Goal: Contribute content: Add original content to the website for others to see

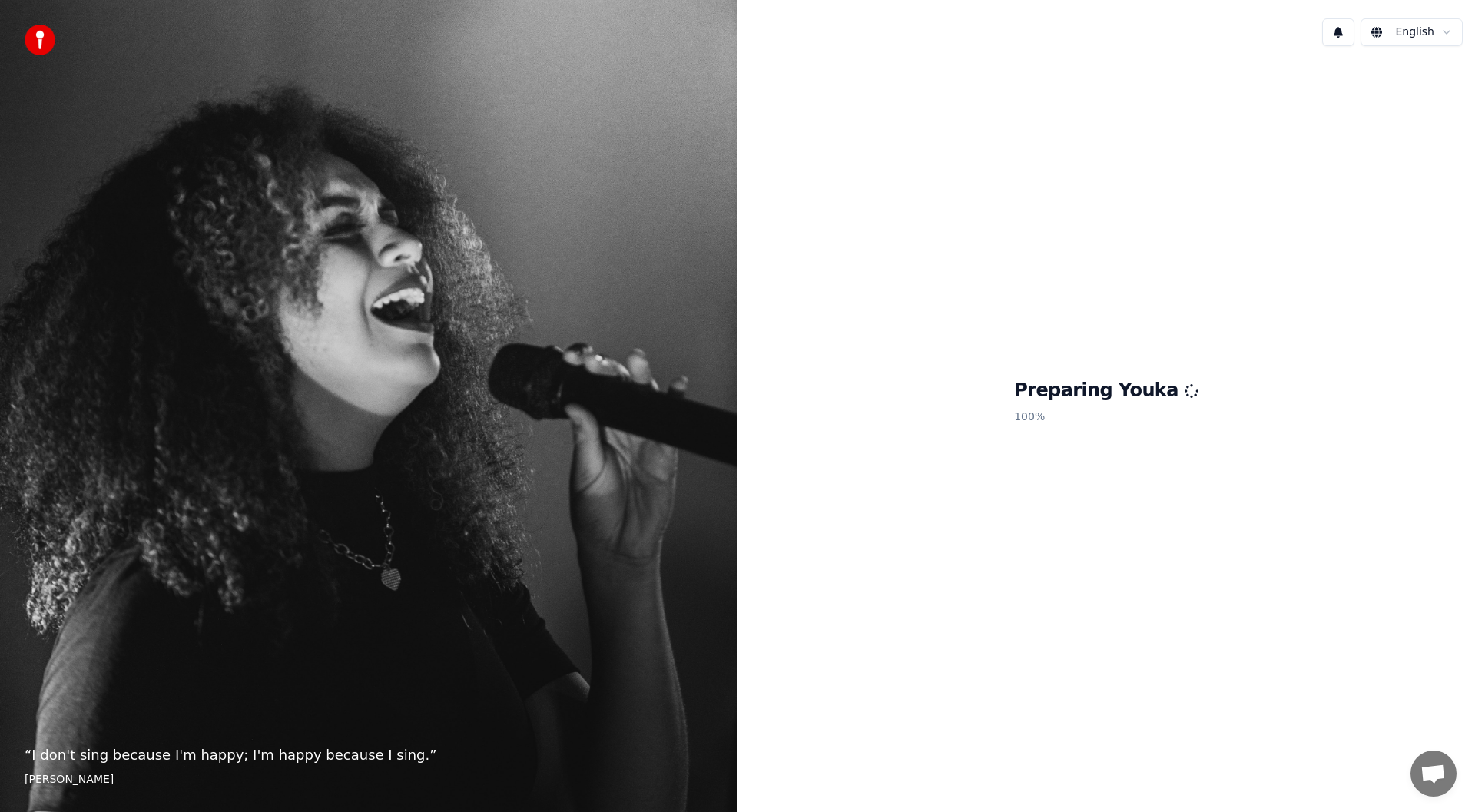
click at [1329, 128] on div "Preparing Youka 100 %" at bounding box center [1107, 404] width 738 height 692
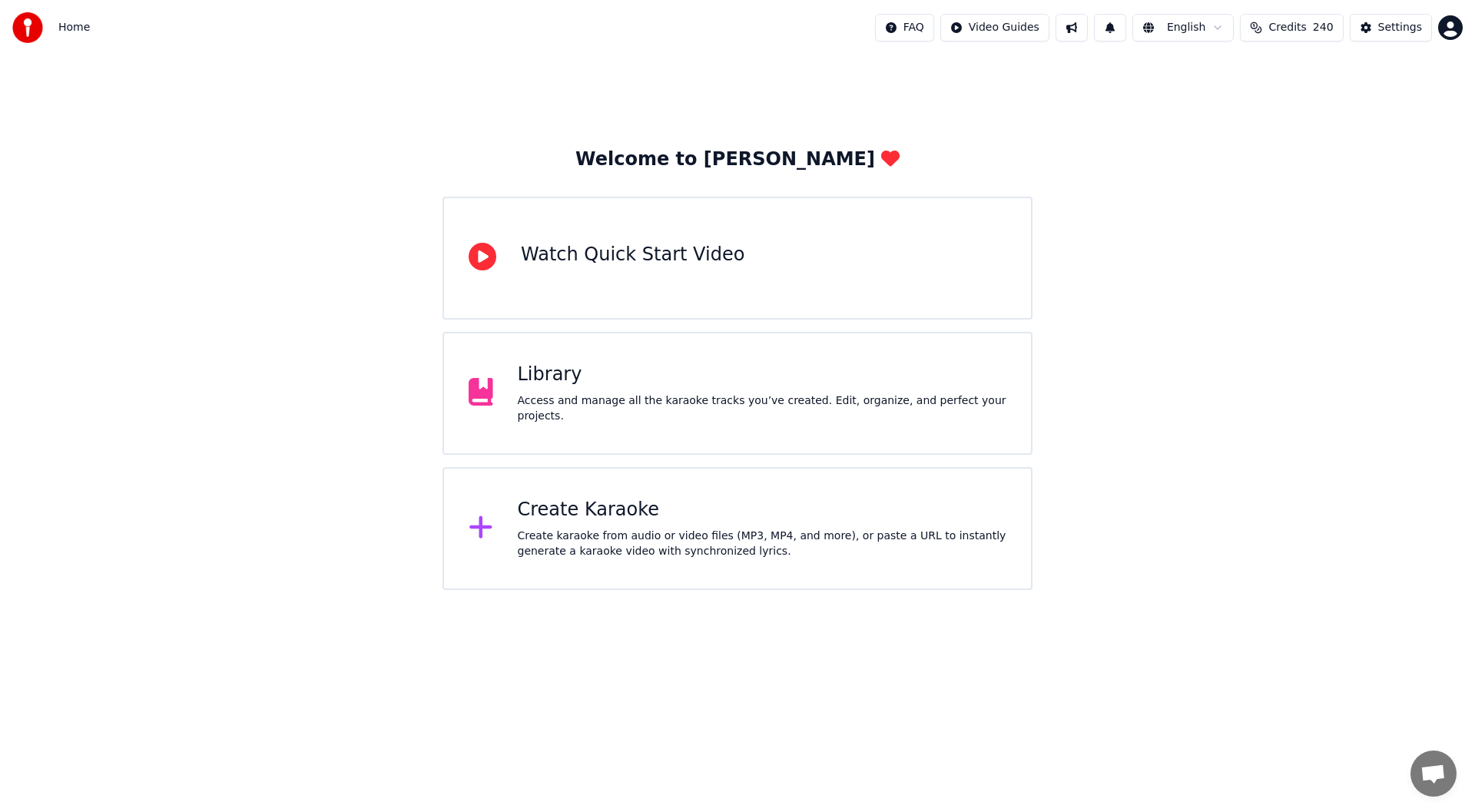
click at [461, 401] on div "Library Access and manage all the karaoke tracks you’ve created. Edit, organize…" at bounding box center [737, 394] width 590 height 123
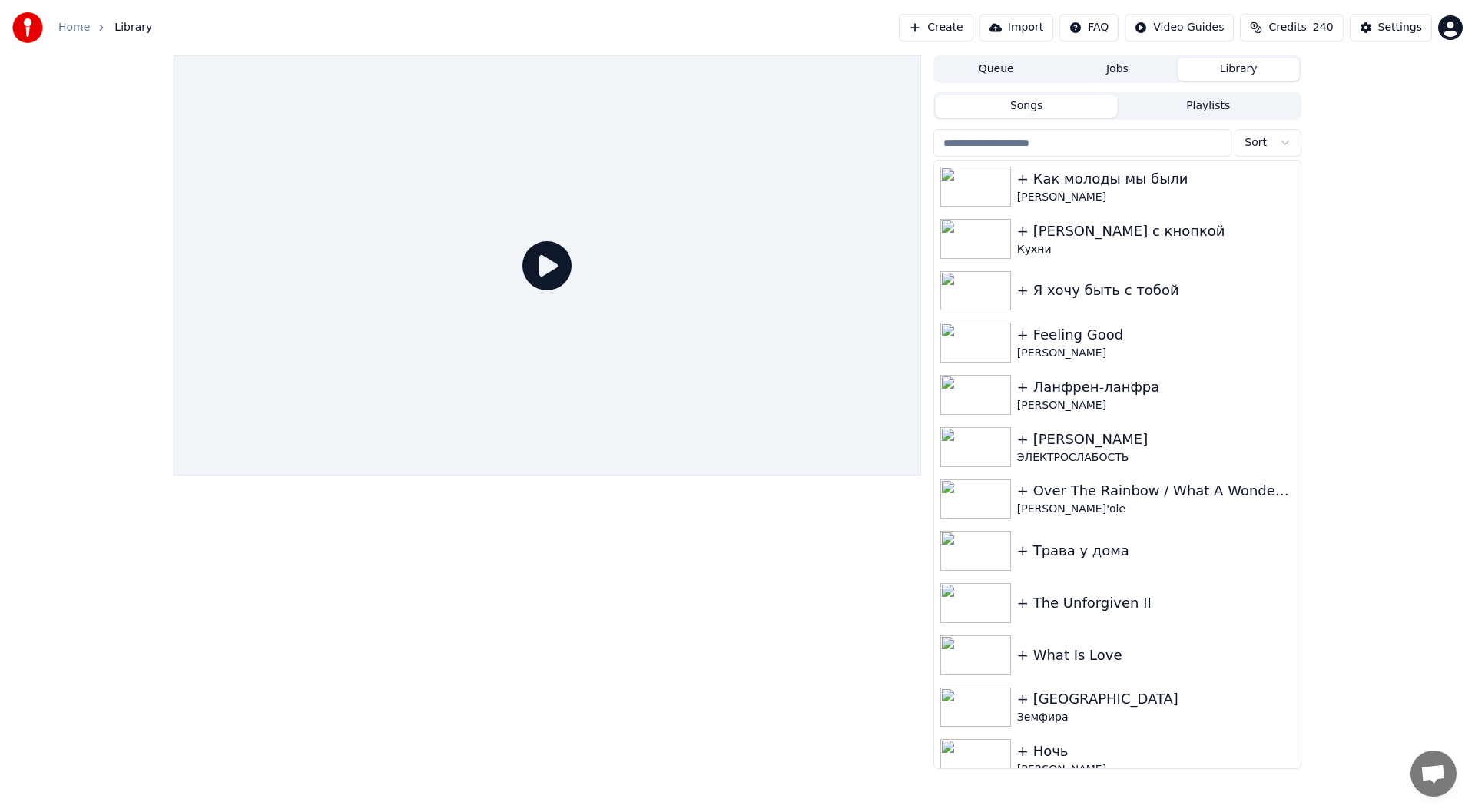
click at [914, 27] on button "Create" at bounding box center [936, 27] width 74 height 27
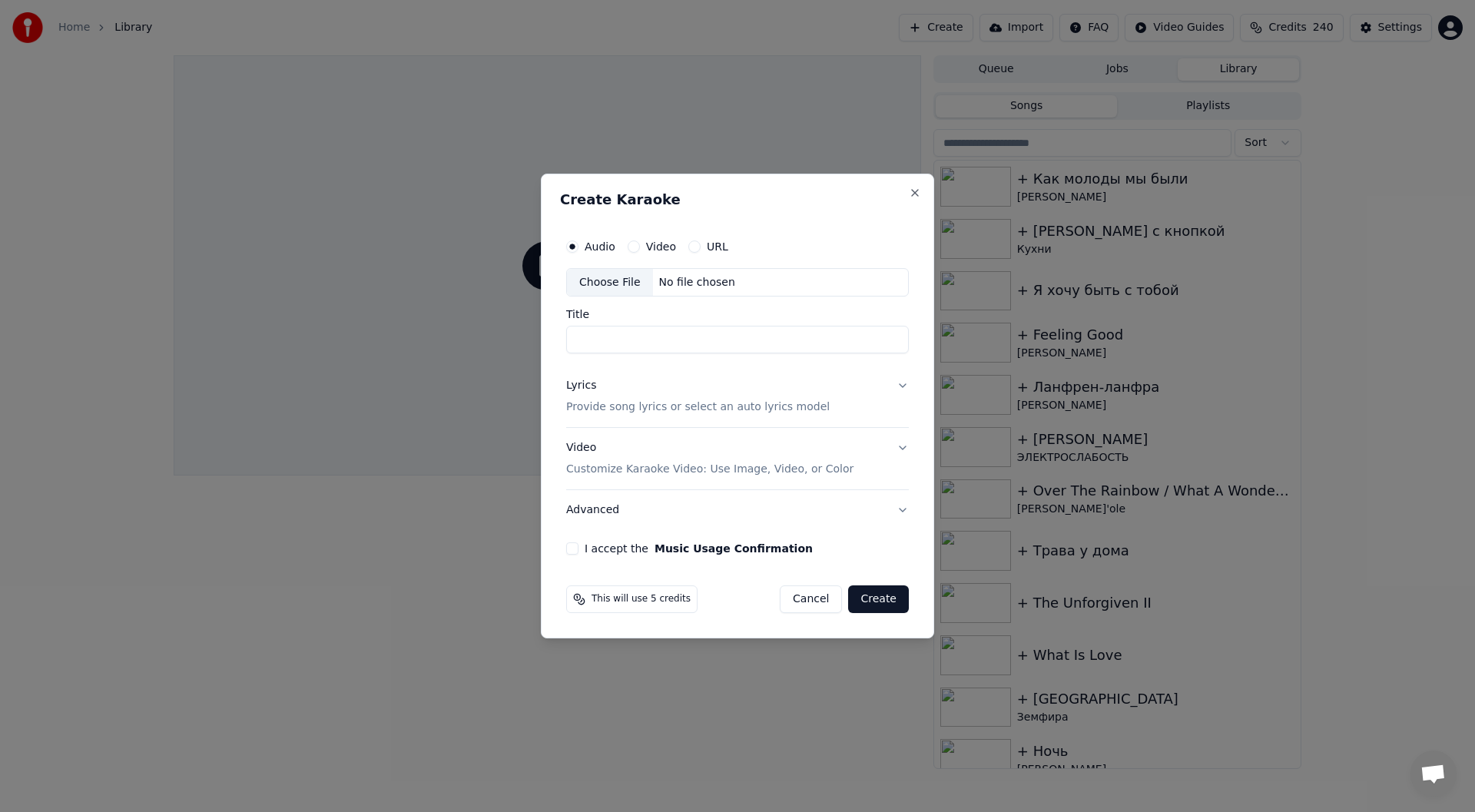
click at [626, 282] on div "Choose File" at bounding box center [610, 282] width 86 height 27
type input "**********"
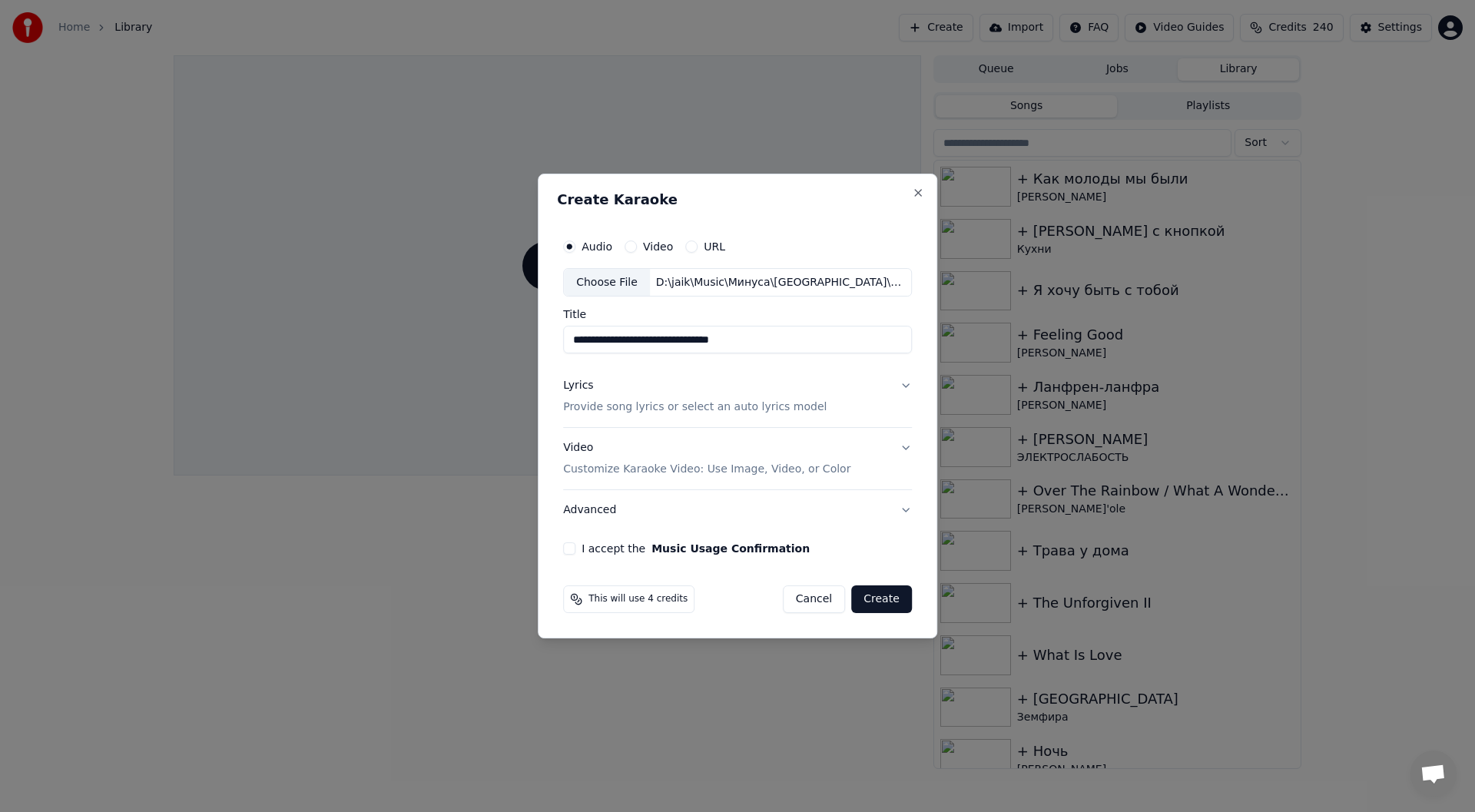
click at [776, 403] on p "Provide song lyrics or select an auto lyrics model" at bounding box center [695, 408] width 264 height 15
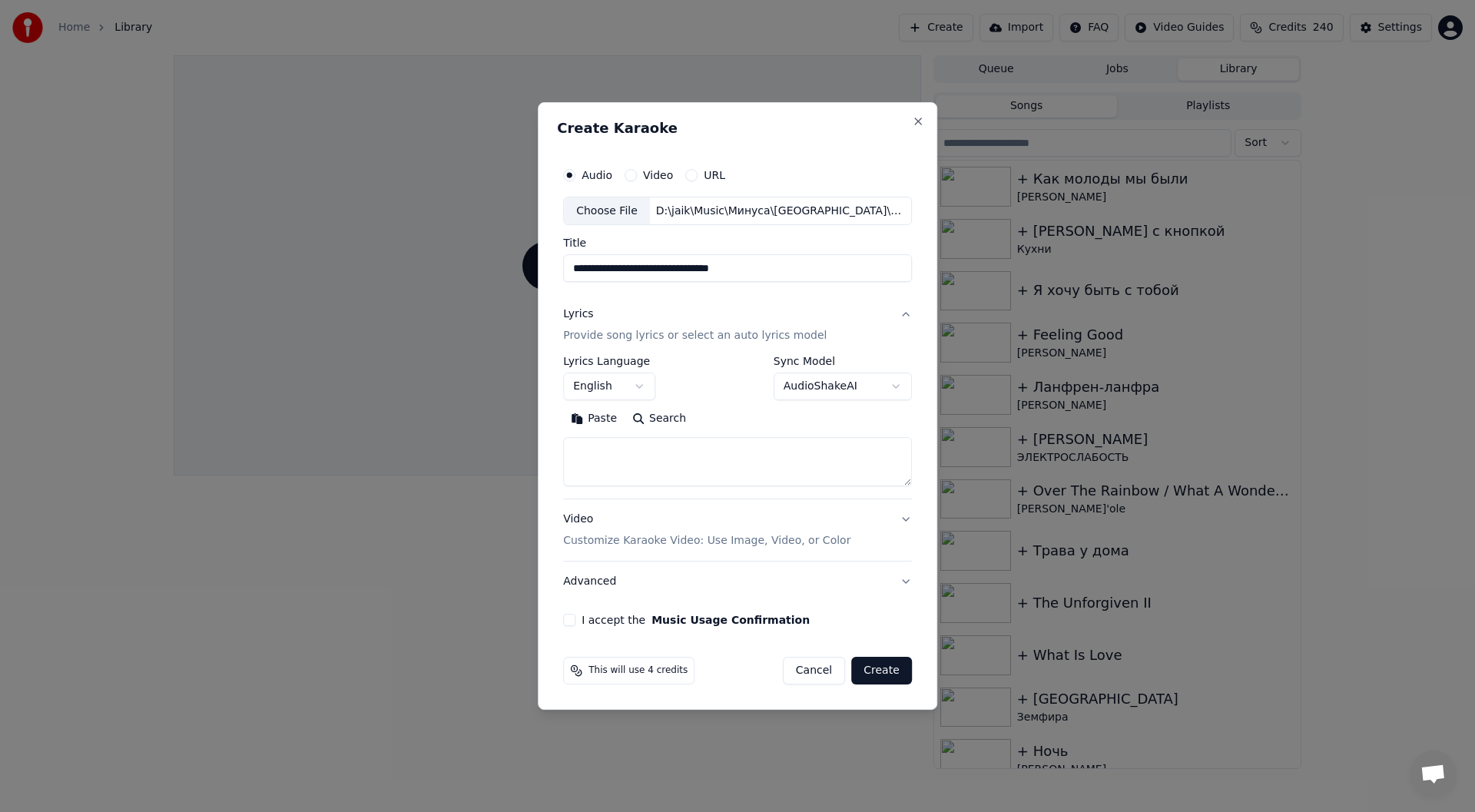
click at [621, 463] on textarea at bounding box center [738, 462] width 349 height 49
paste textarea "**********"
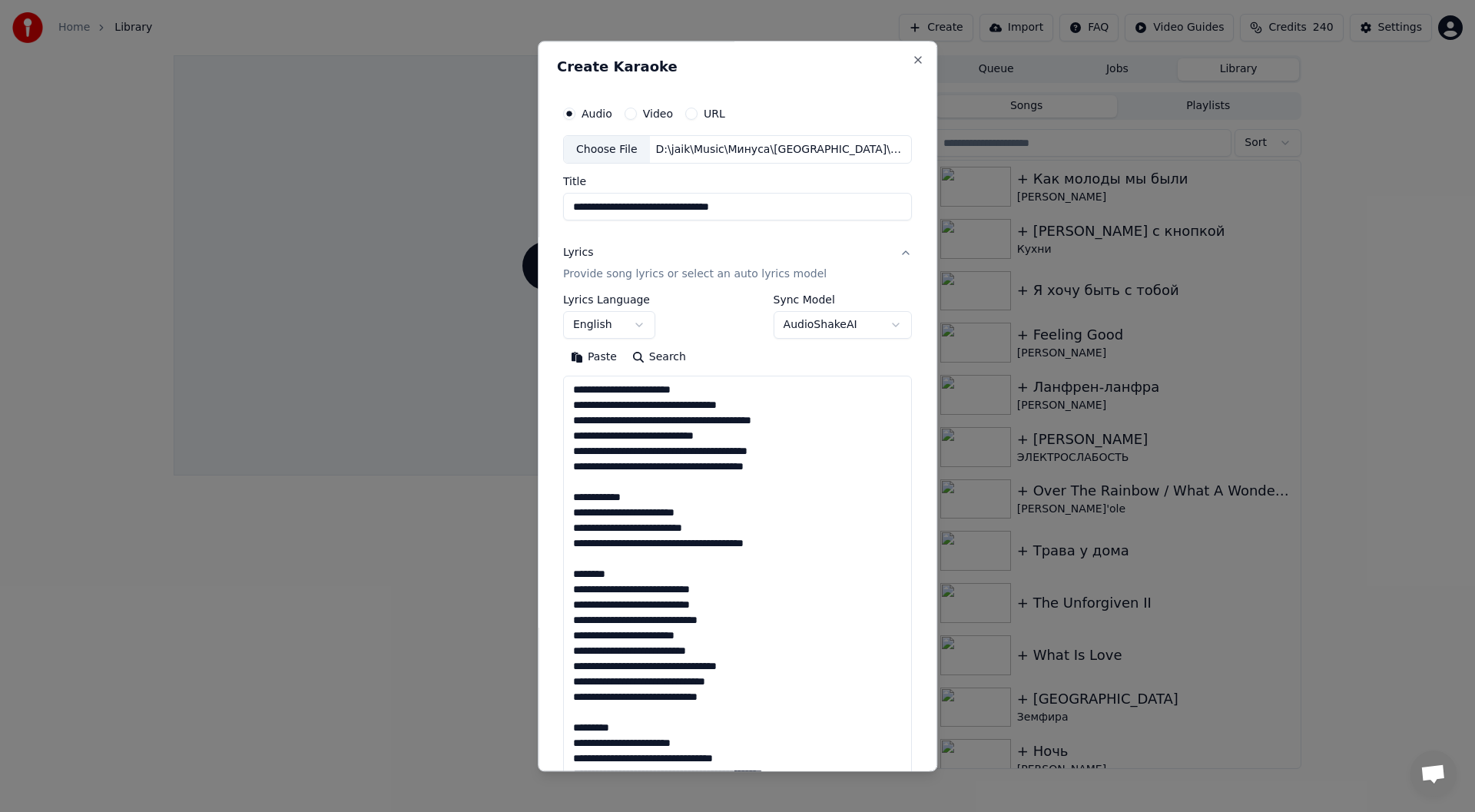
scroll to position [941, 0]
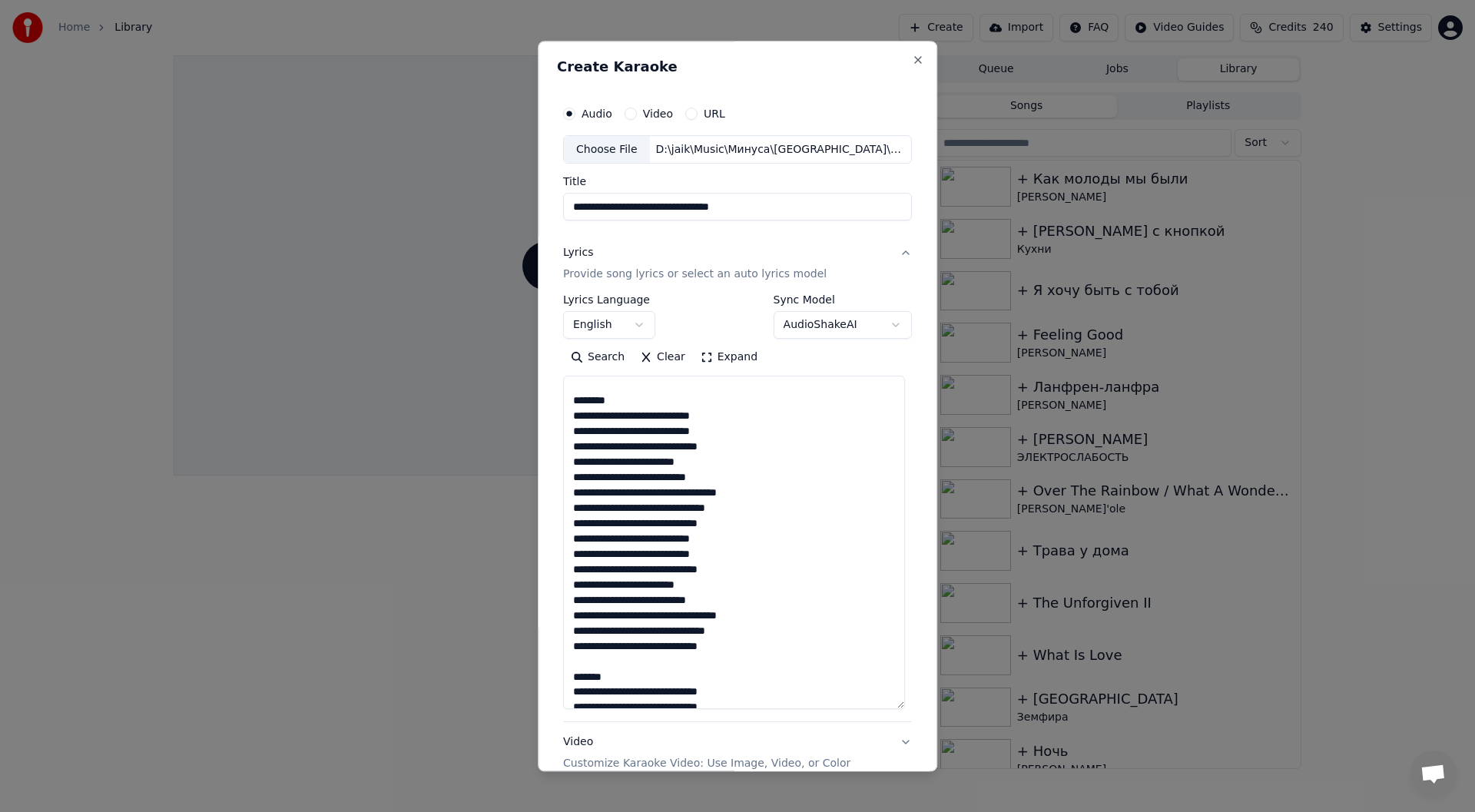
drag, startPoint x: 904, startPoint y: 515, endPoint x: 882, endPoint y: 698, distance: 184.3
click at [889, 709] on textarea at bounding box center [734, 543] width 342 height 334
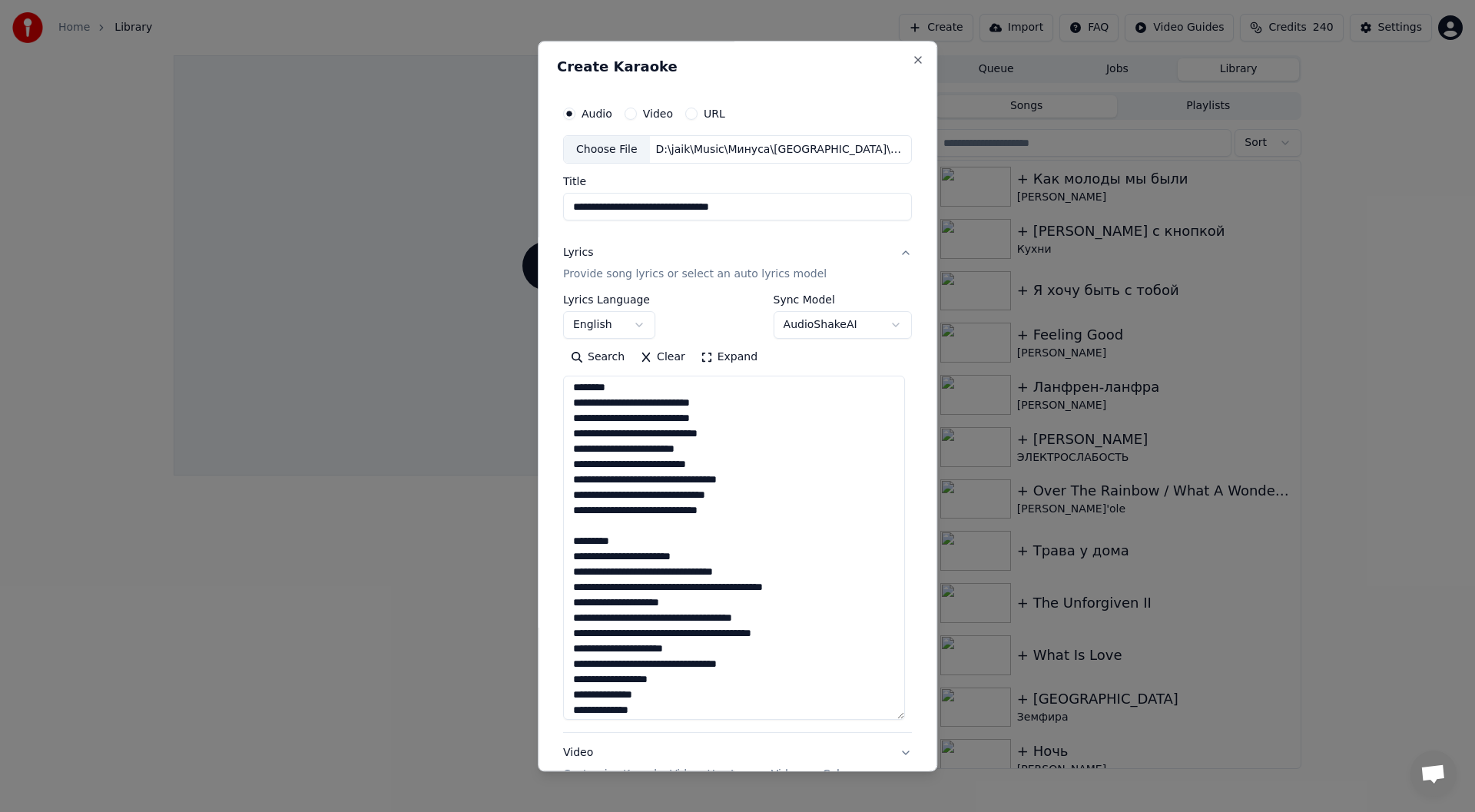
scroll to position [0, 0]
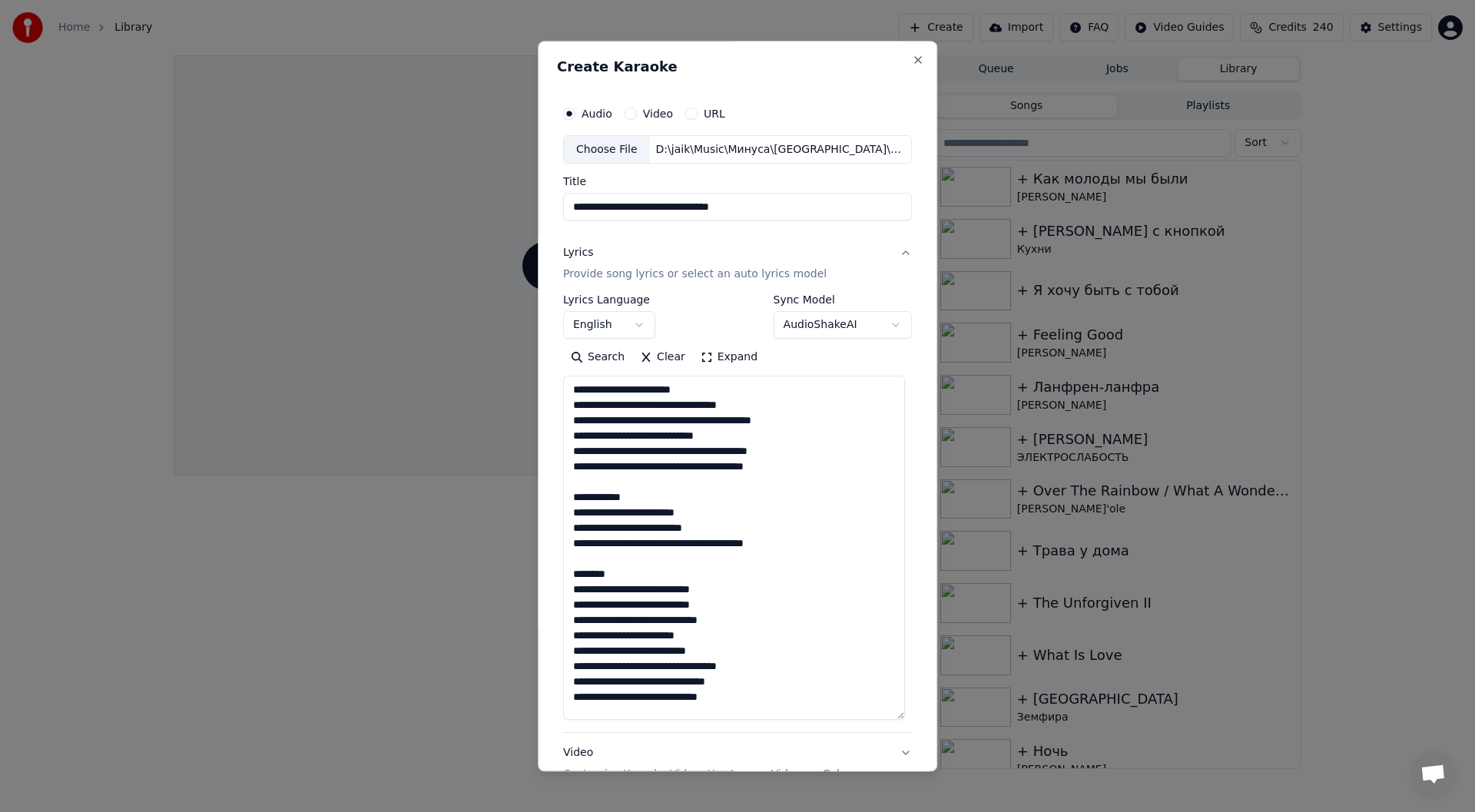
click at [721, 393] on textarea at bounding box center [734, 548] width 342 height 344
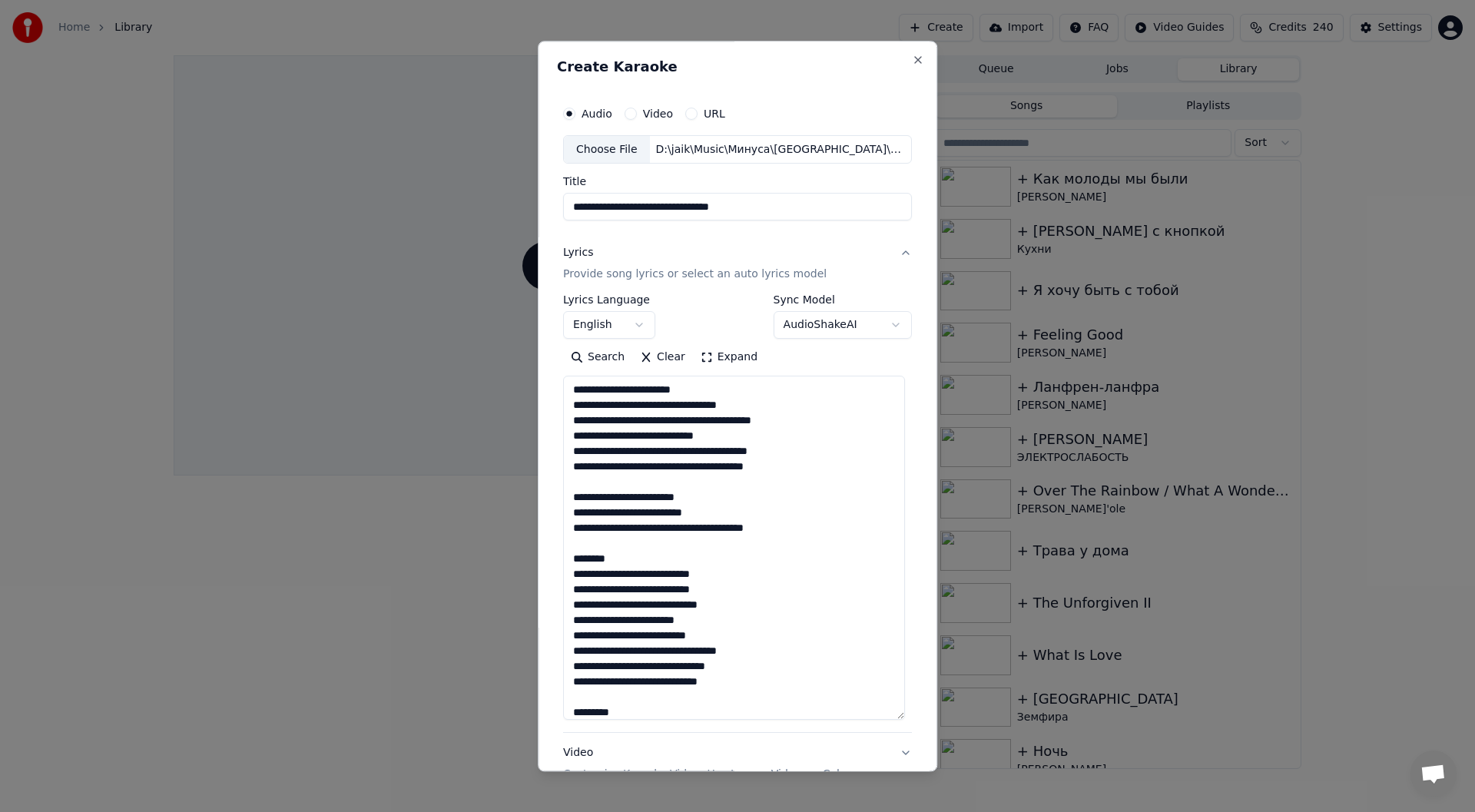
click at [794, 64] on h2 "Create Karaoke" at bounding box center [738, 67] width 361 height 14
click at [707, 484] on textarea at bounding box center [734, 548] width 342 height 344
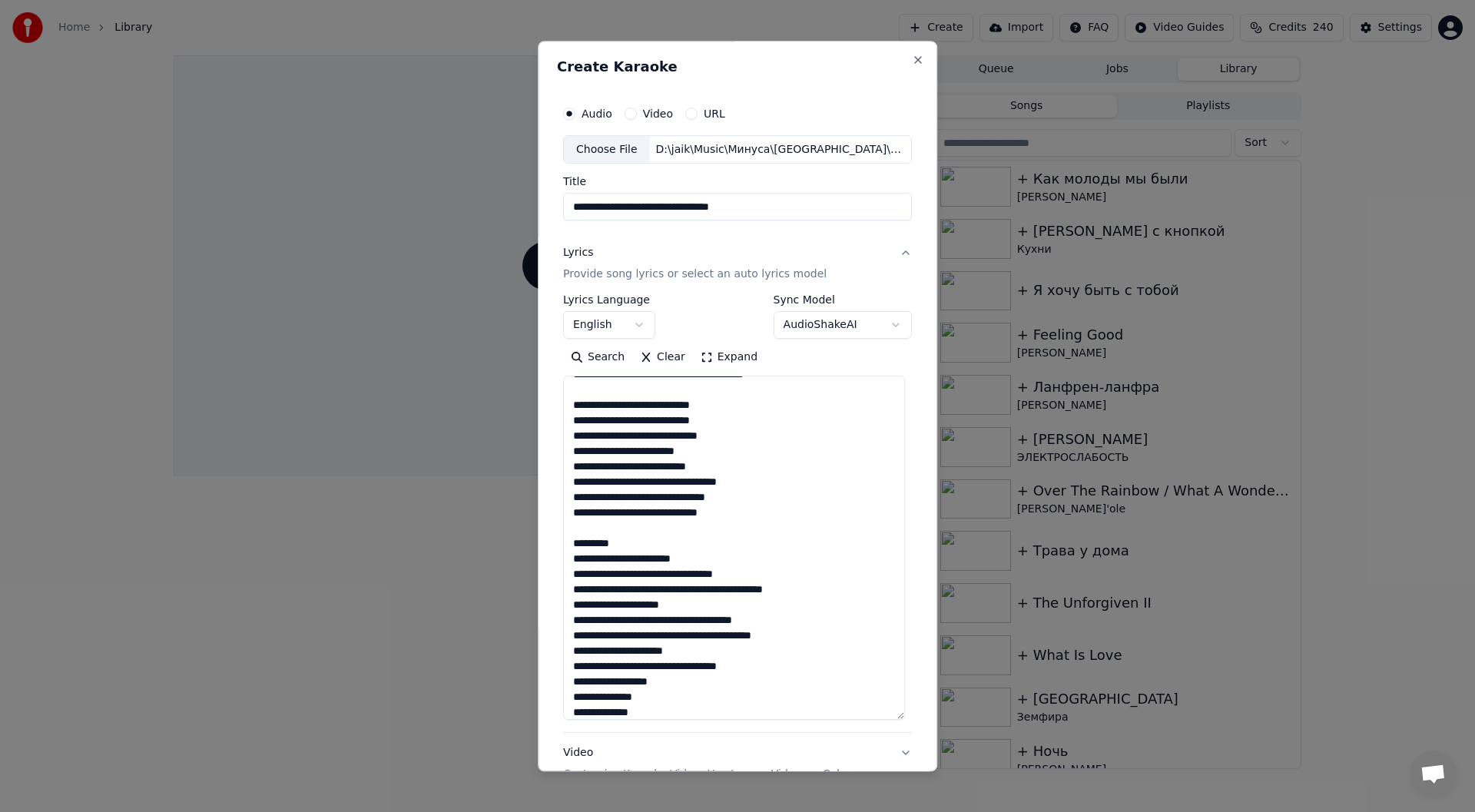
scroll to position [115, 0]
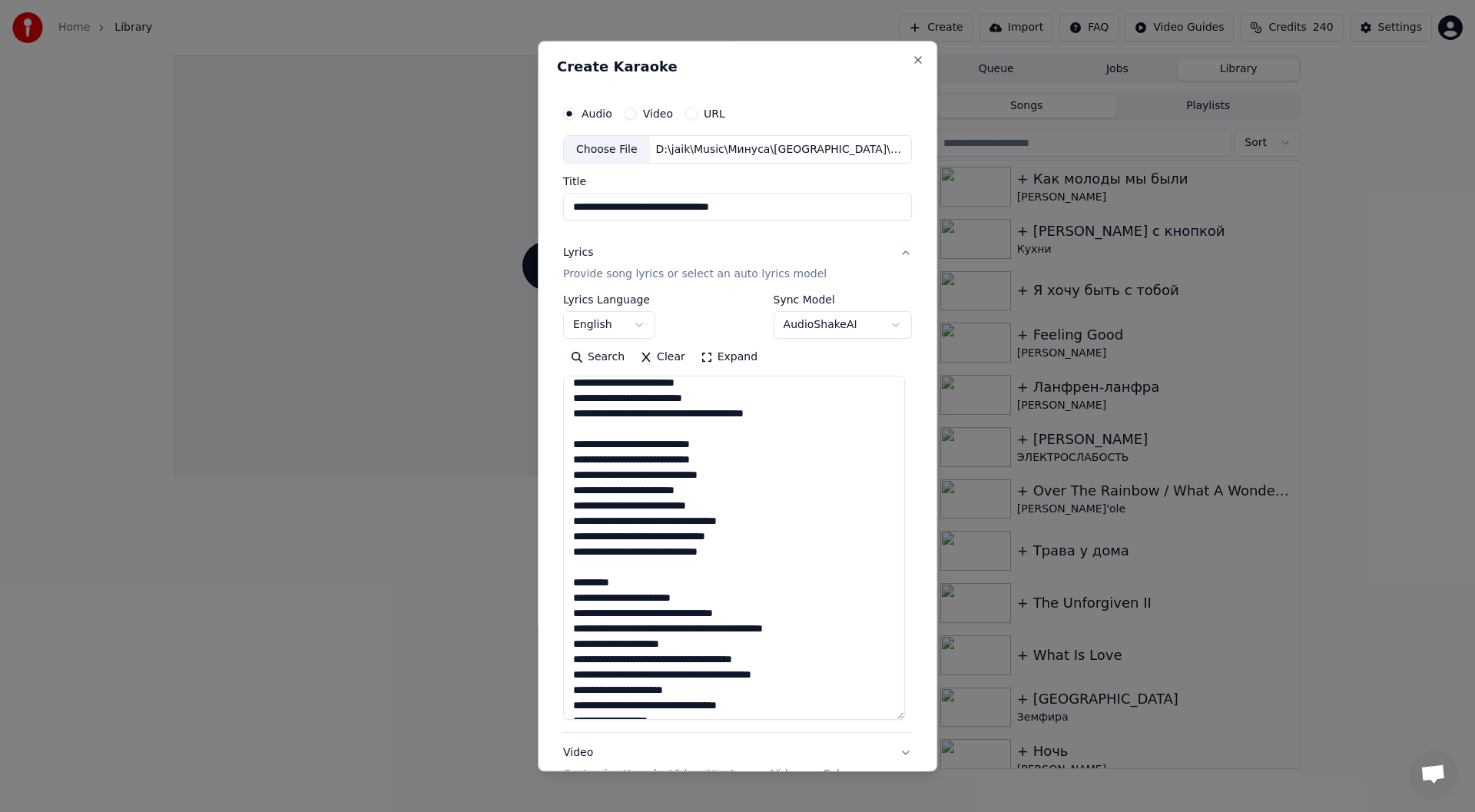
click at [729, 482] on textarea at bounding box center [734, 548] width 342 height 344
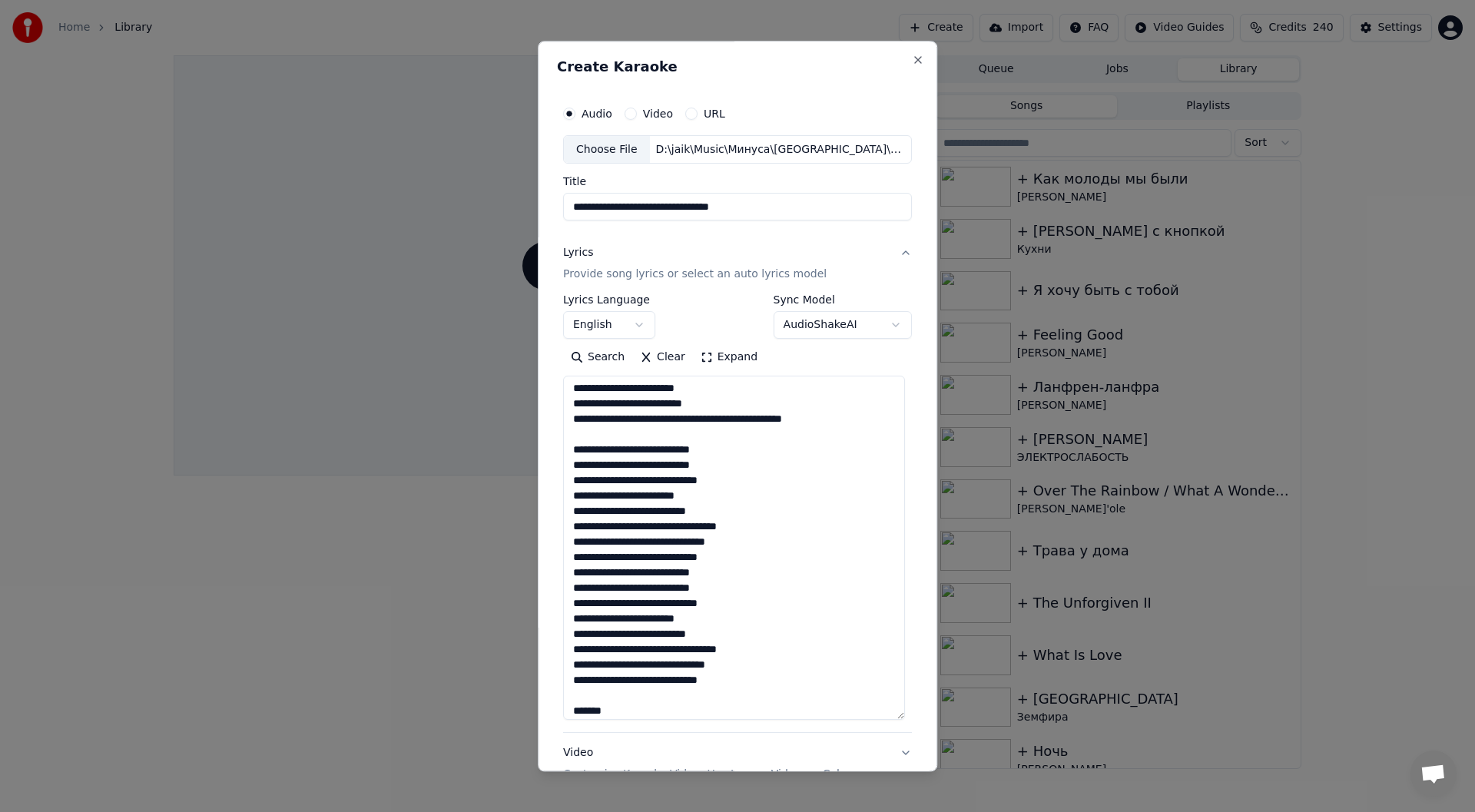
scroll to position [420, 0]
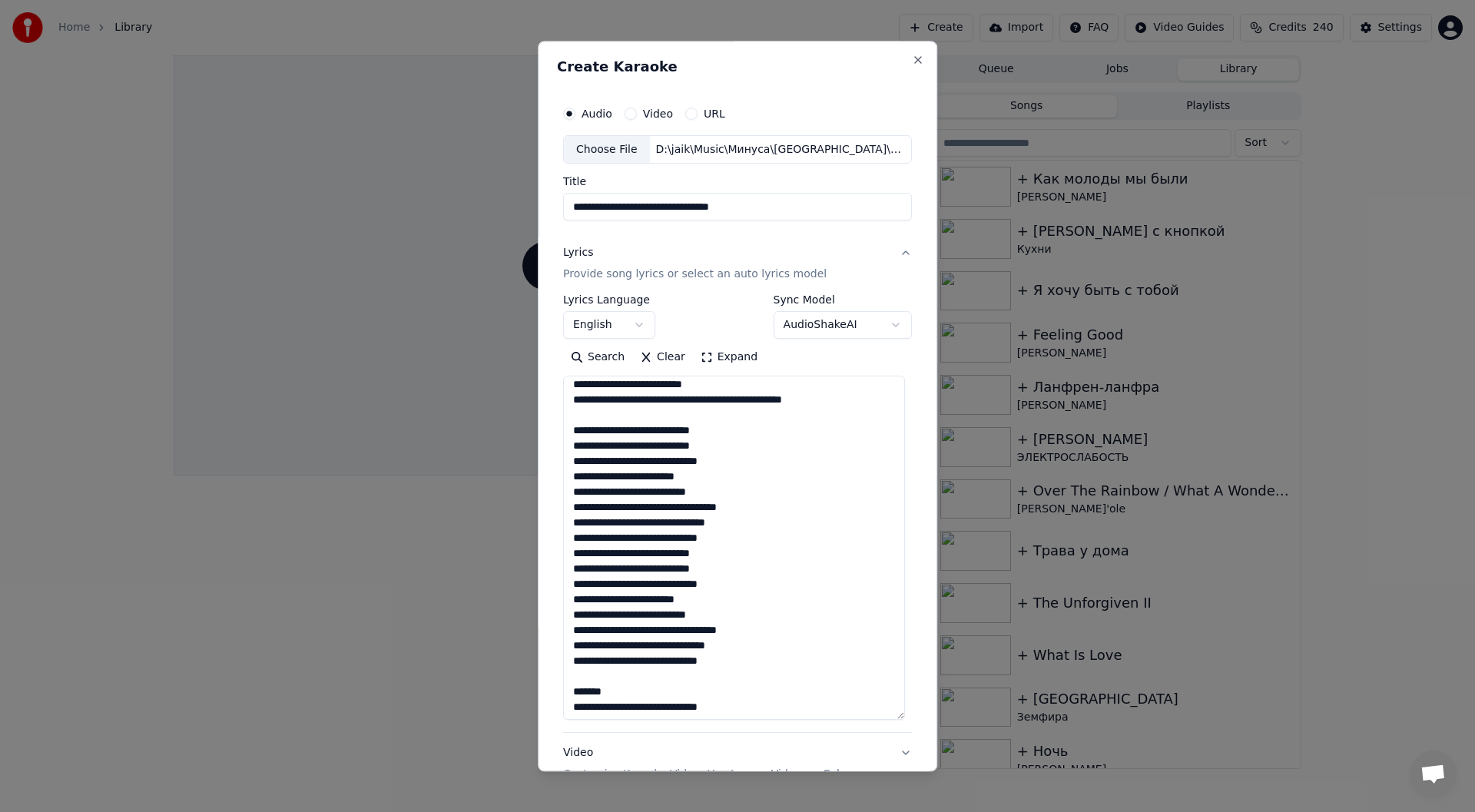
click at [735, 427] on textarea at bounding box center [734, 548] width 342 height 344
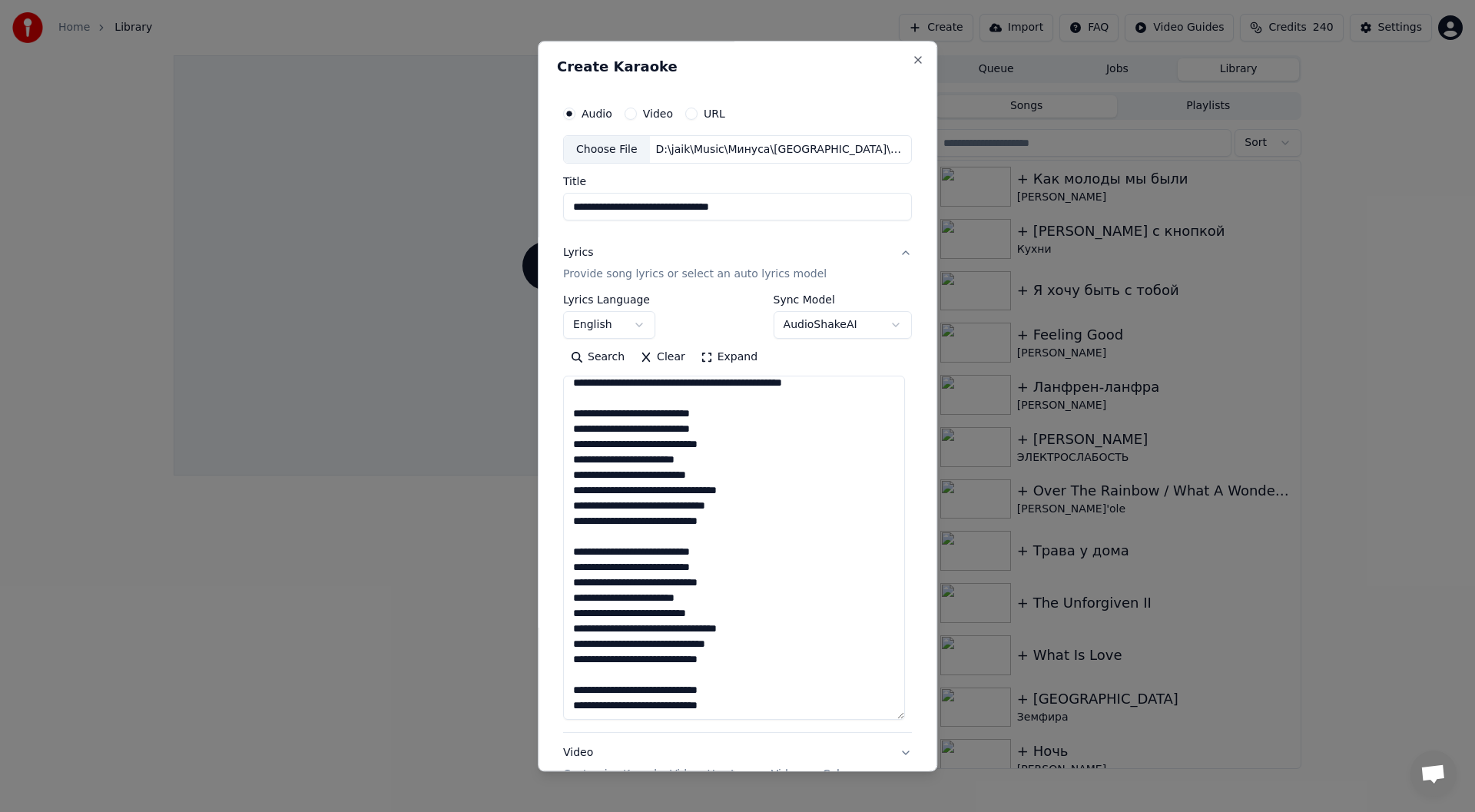
scroll to position [437, 0]
type textarea "**********"
click at [617, 151] on div "Choose File" at bounding box center [607, 150] width 86 height 27
click at [704, 206] on input "**********" at bounding box center [738, 207] width 349 height 27
click at [729, 198] on input "**********" at bounding box center [738, 207] width 349 height 27
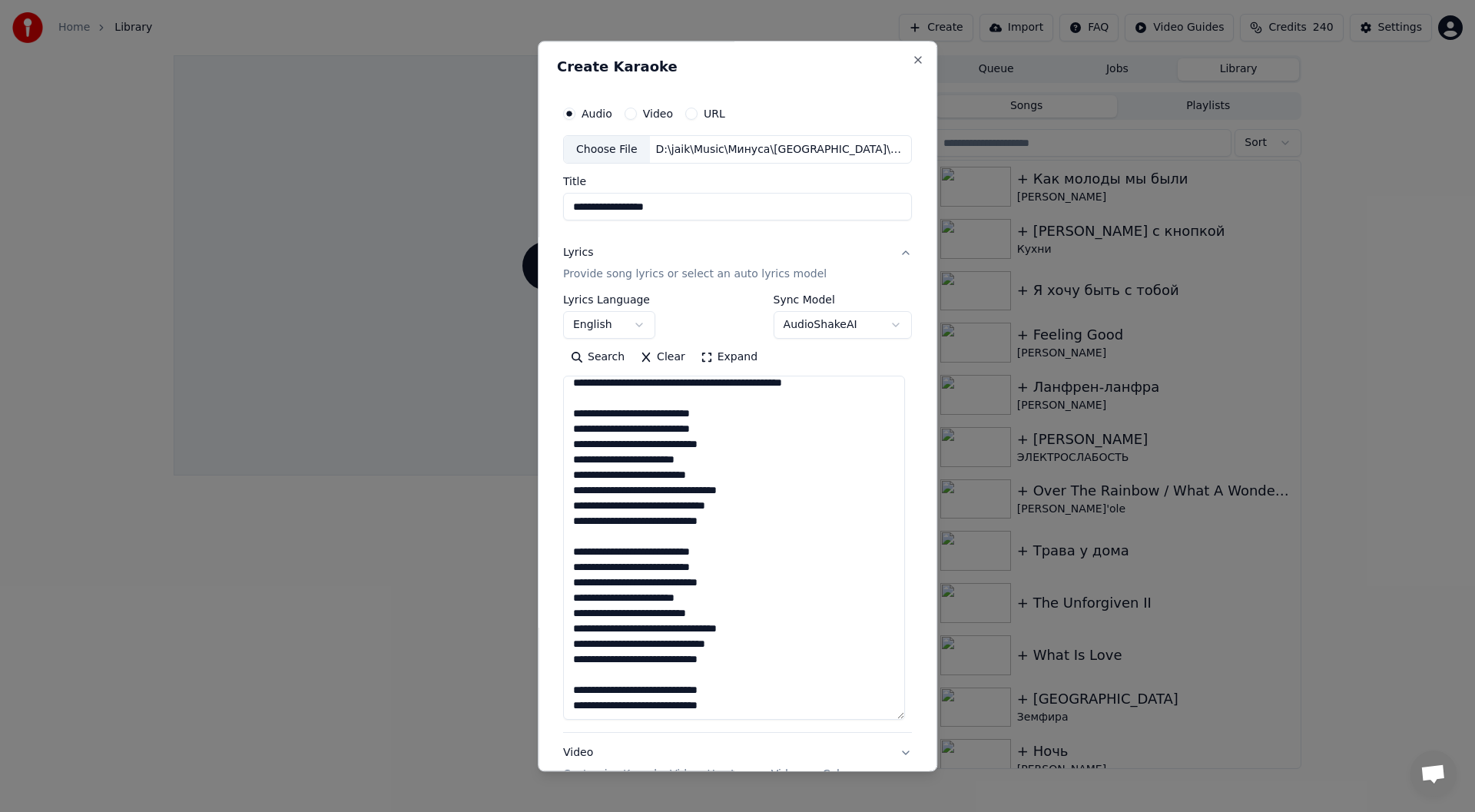
paste input "**********"
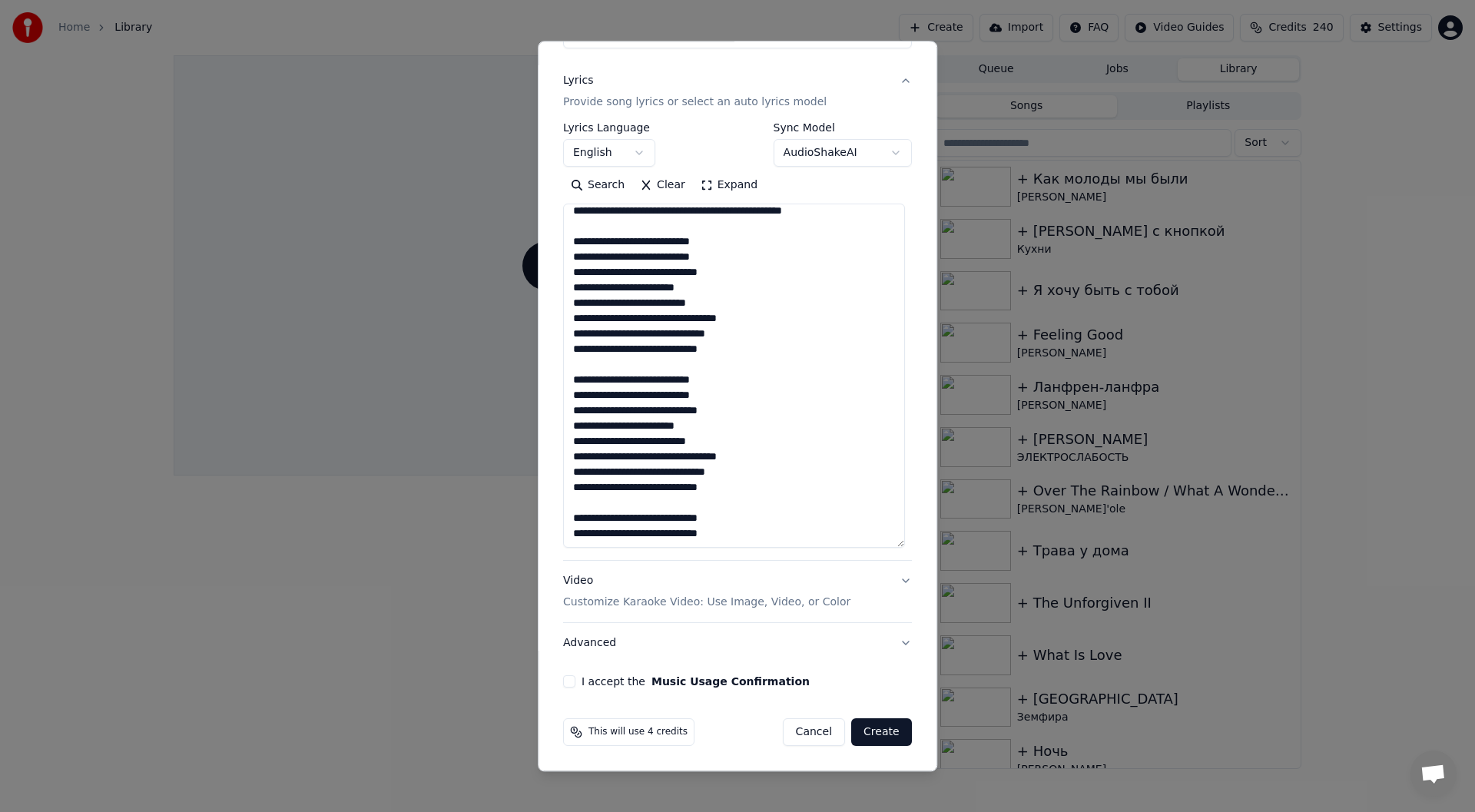
type input "**********"
click at [567, 683] on button "I accept the Music Usage Confirmation" at bounding box center [569, 682] width 12 height 12
click at [892, 729] on button "Create" at bounding box center [882, 732] width 61 height 27
select select
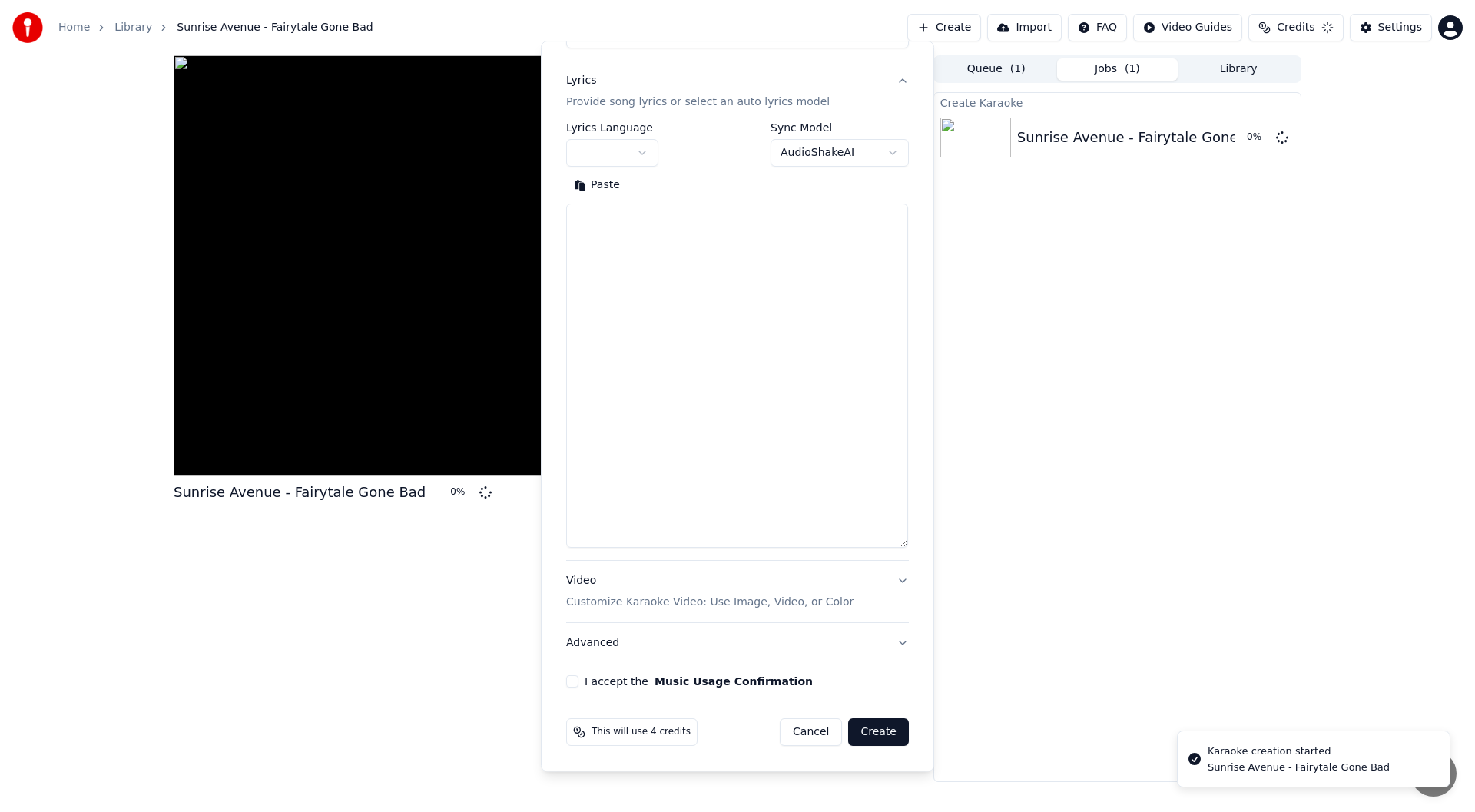
scroll to position [0, 0]
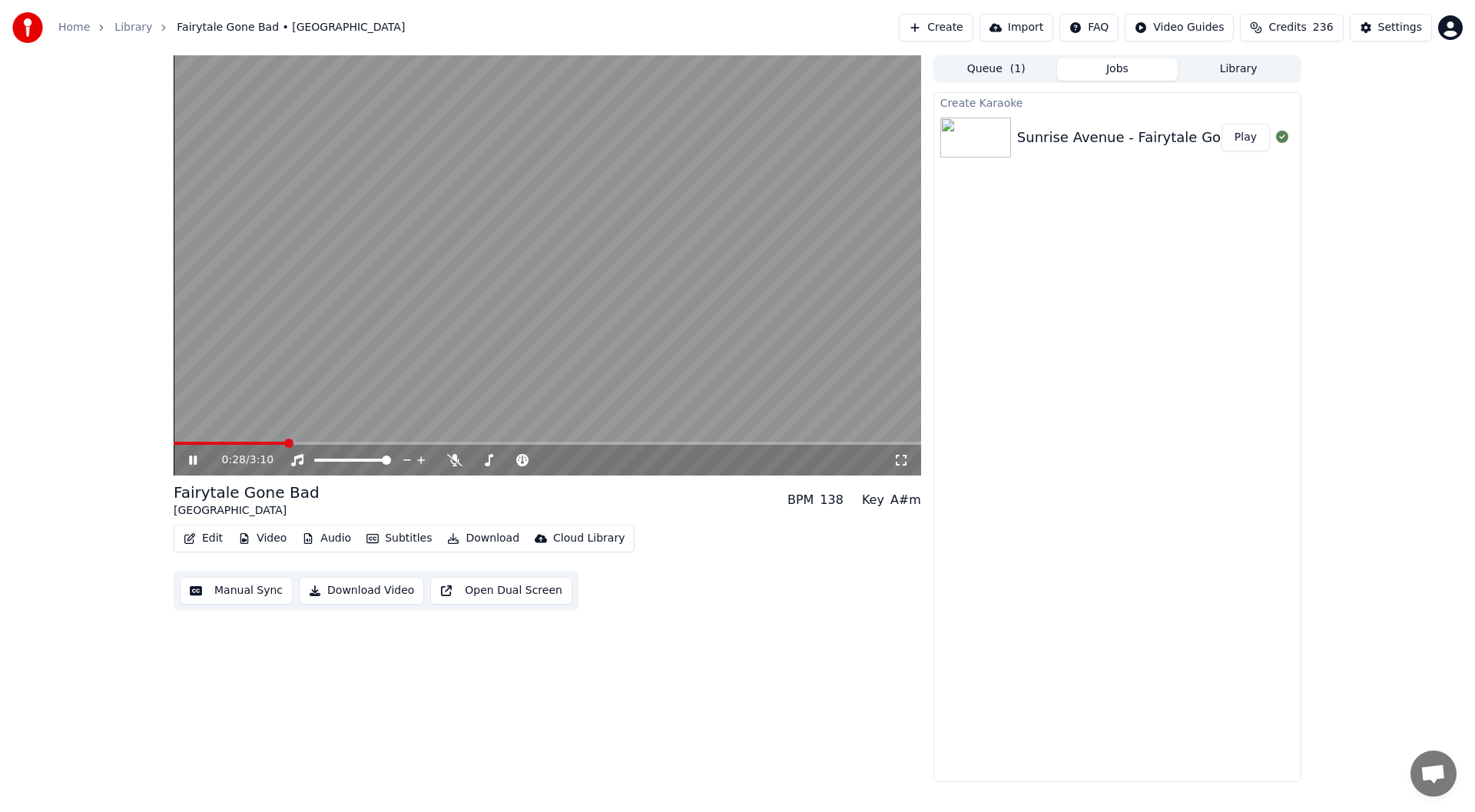
click at [188, 463] on icon at bounding box center [204, 459] width 36 height 12
click at [199, 532] on button "Edit" at bounding box center [203, 538] width 51 height 21
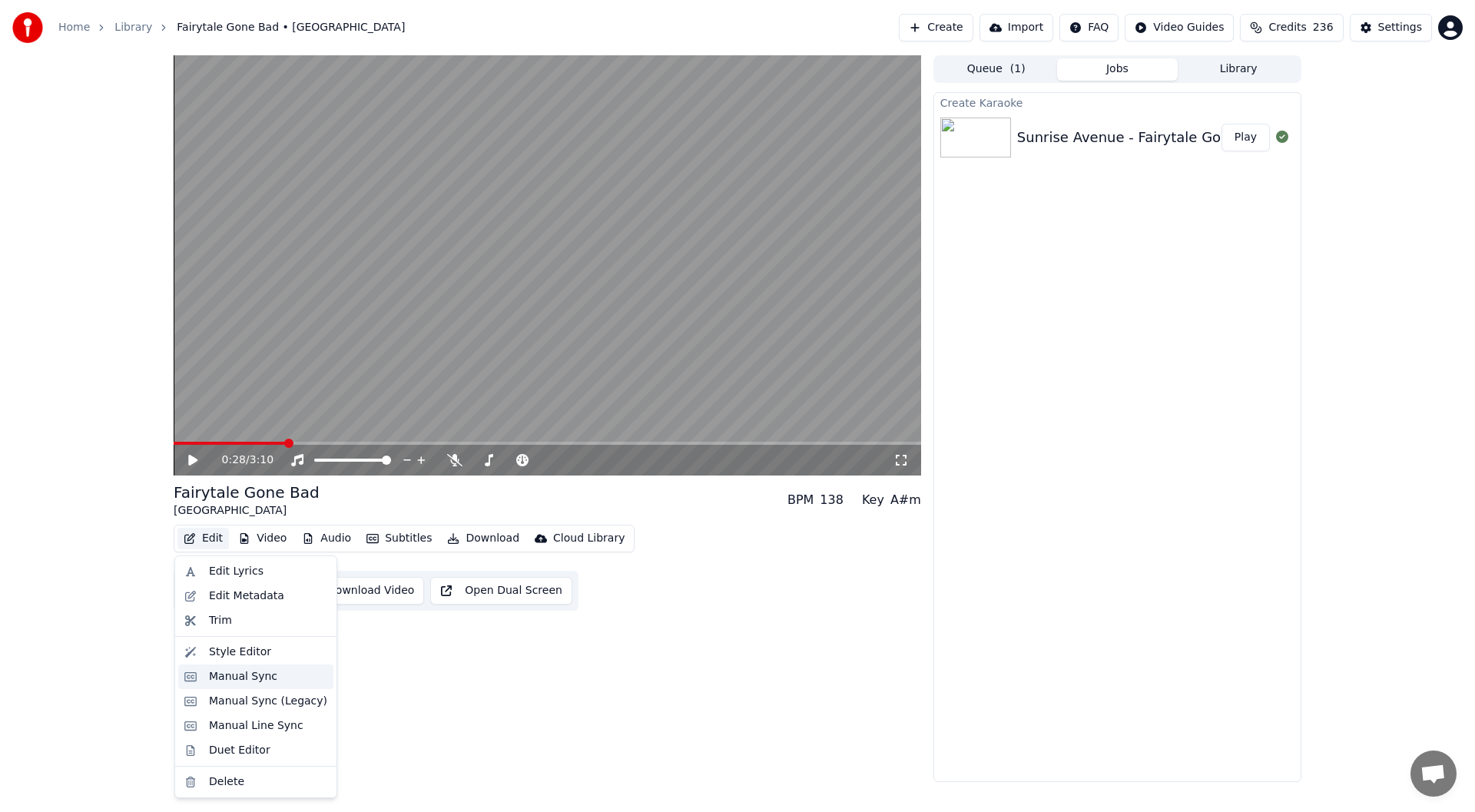
click at [257, 676] on div "Manual Sync" at bounding box center [243, 677] width 68 height 15
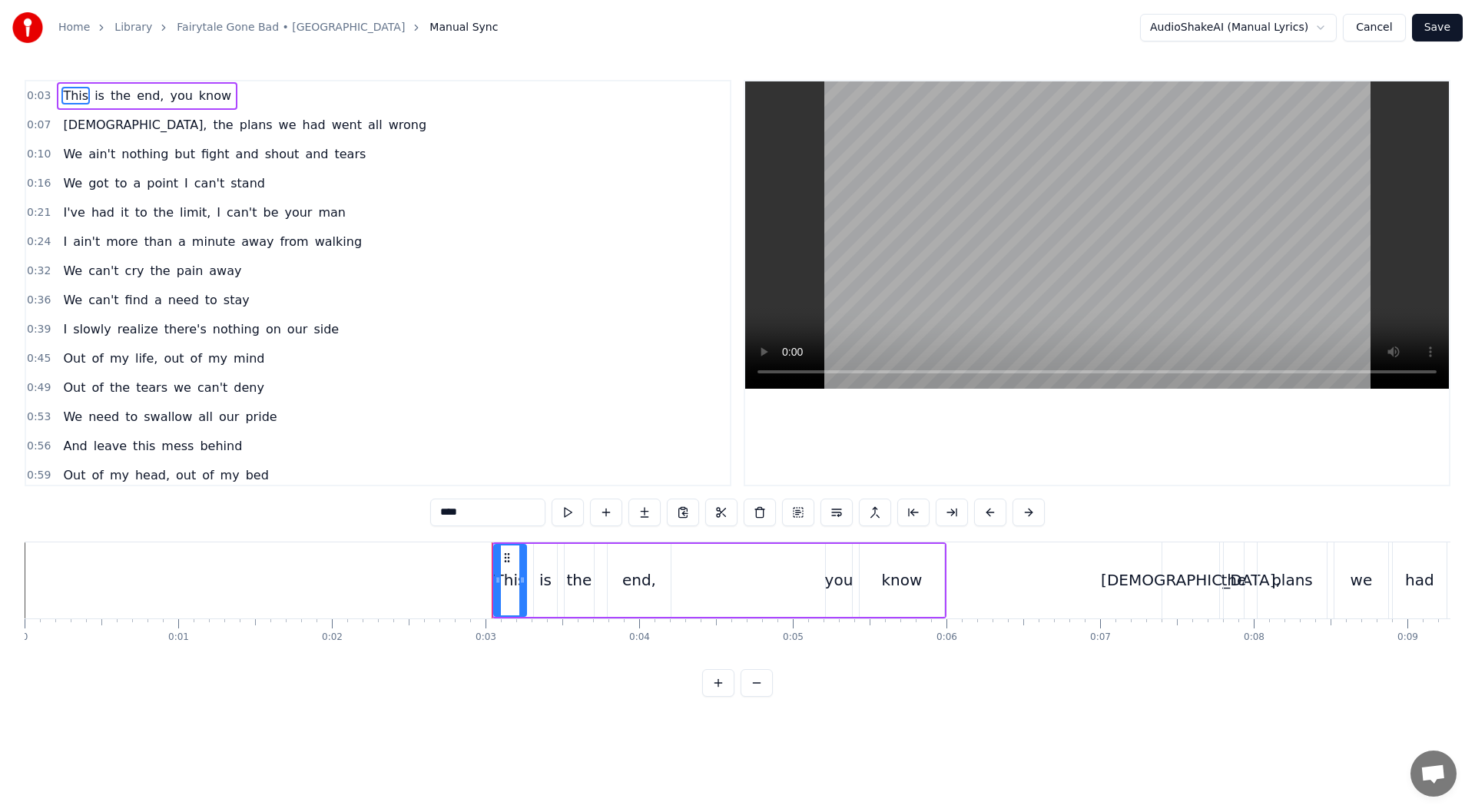
click at [1379, 30] on button "Cancel" at bounding box center [1374, 27] width 62 height 27
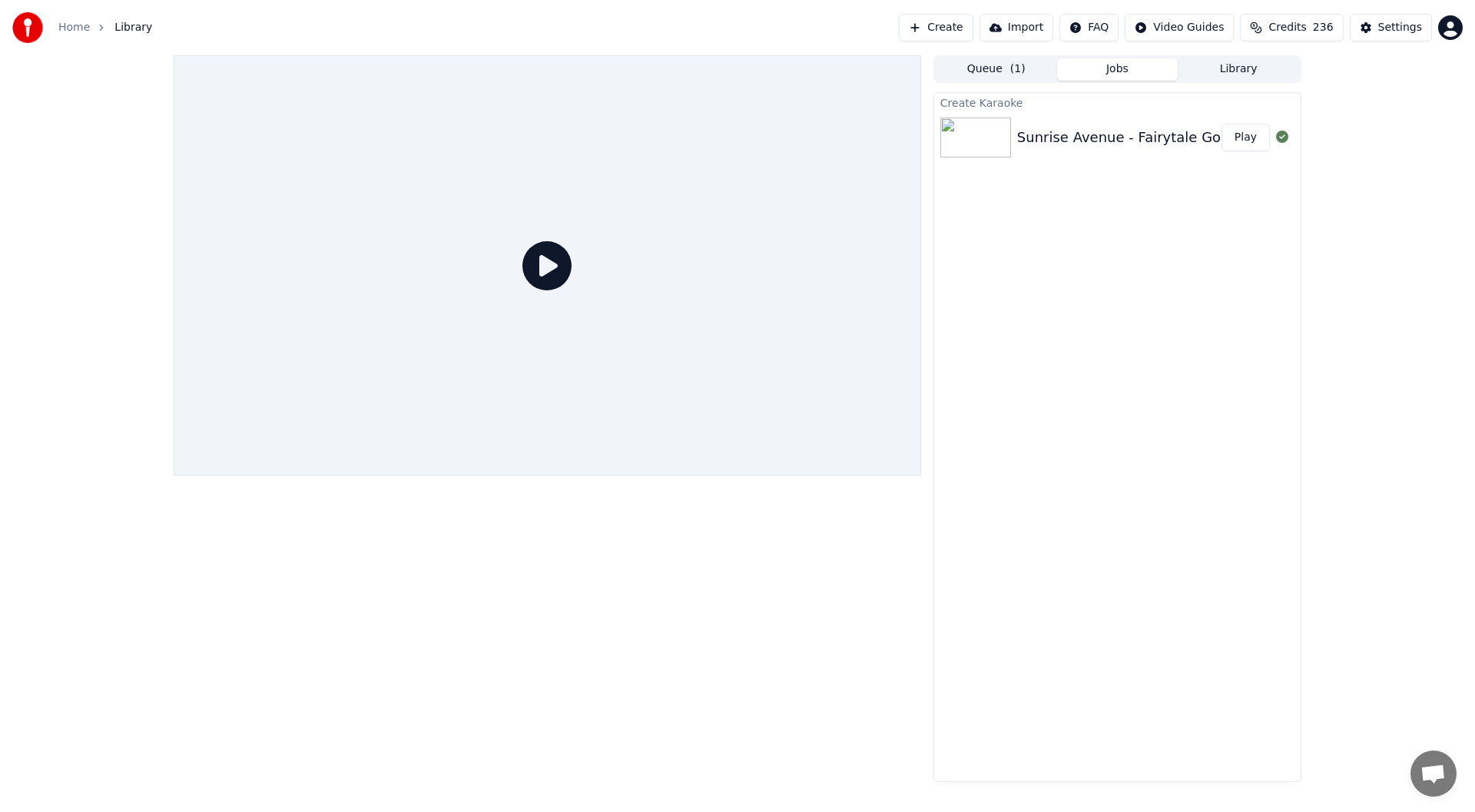
click at [981, 137] on img at bounding box center [976, 137] width 71 height 40
click at [1231, 73] on button "Library" at bounding box center [1239, 69] width 122 height 22
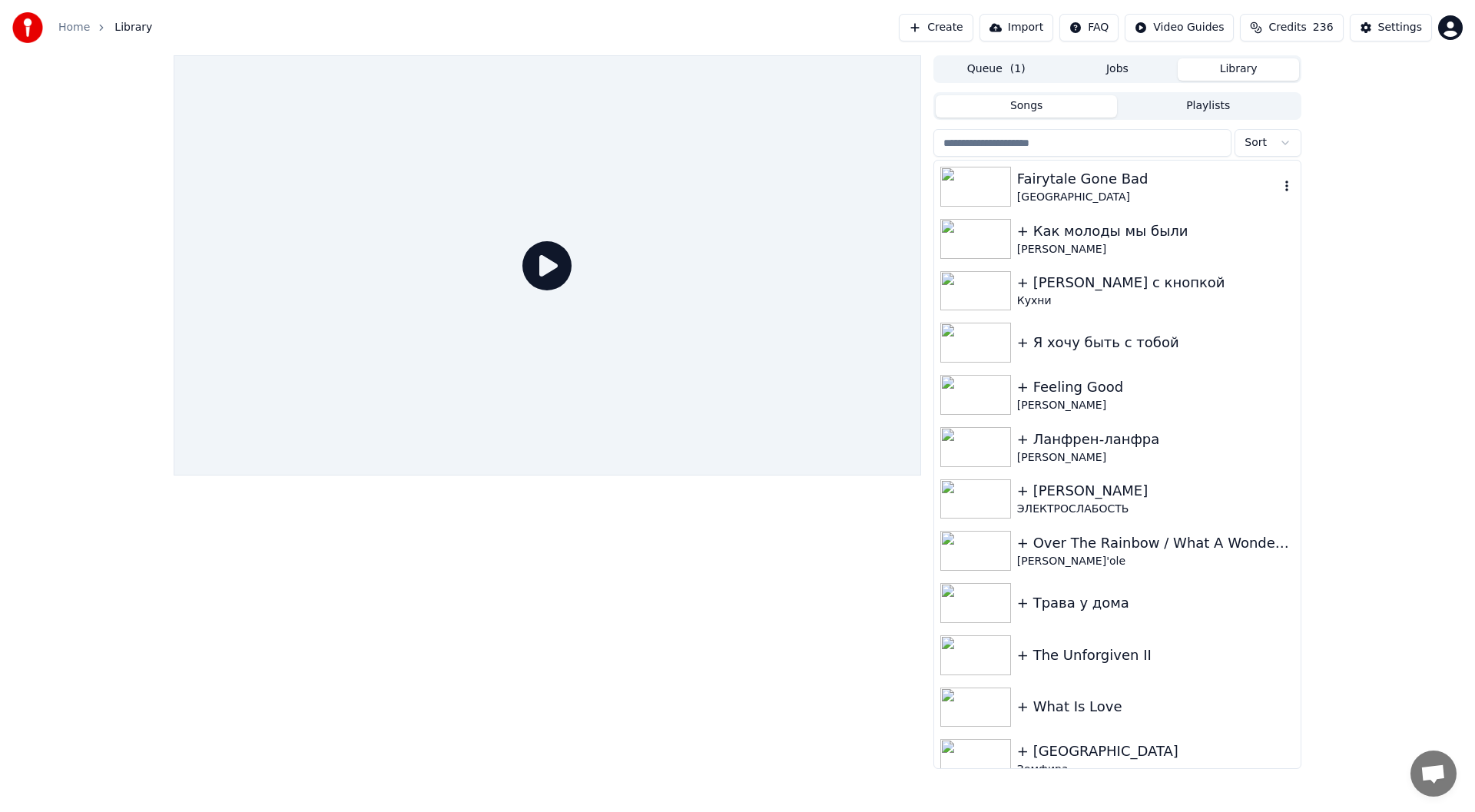
click at [1042, 178] on div "Fairytale Gone Bad" at bounding box center [1148, 179] width 262 height 21
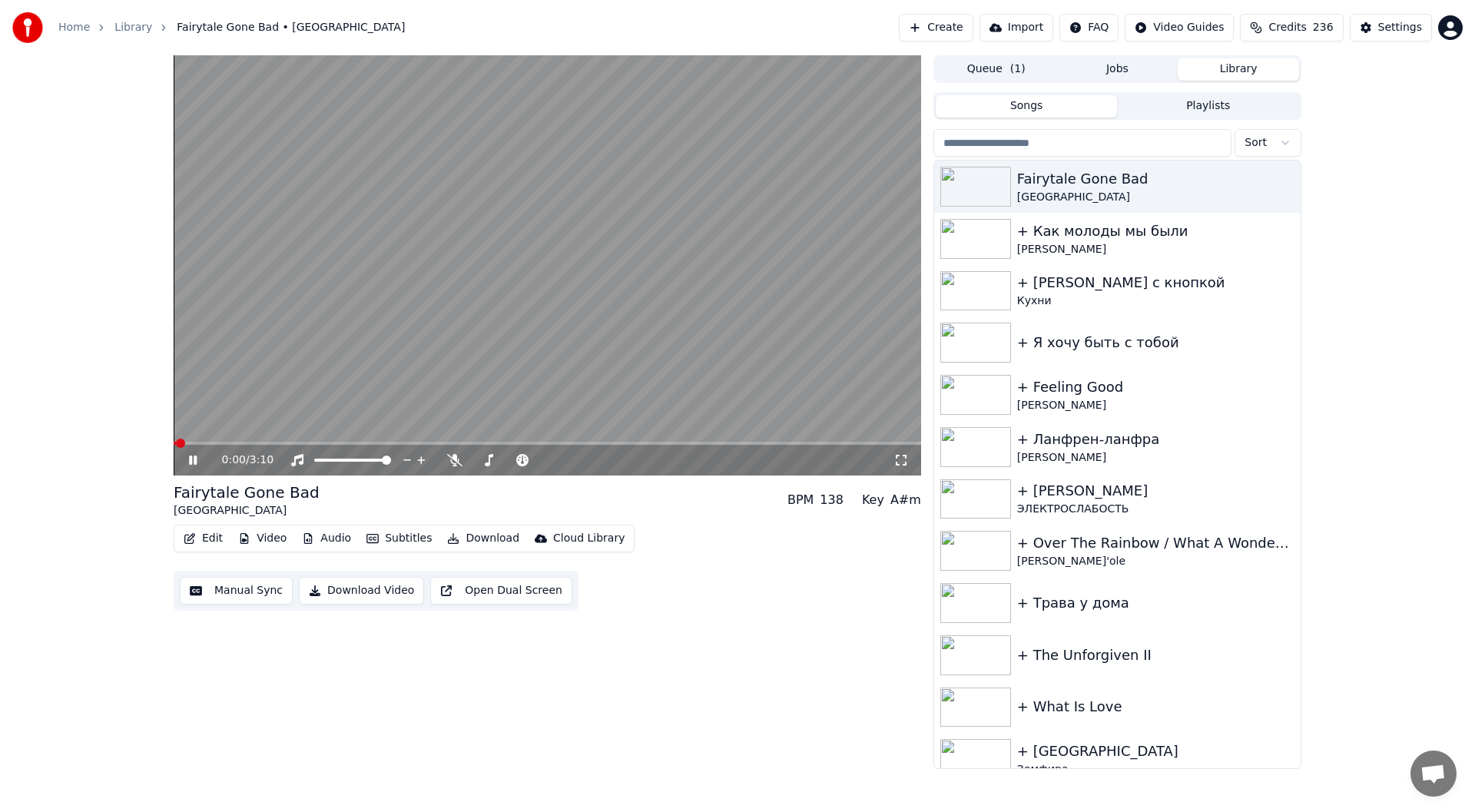
click at [198, 539] on button "Edit" at bounding box center [203, 538] width 51 height 21
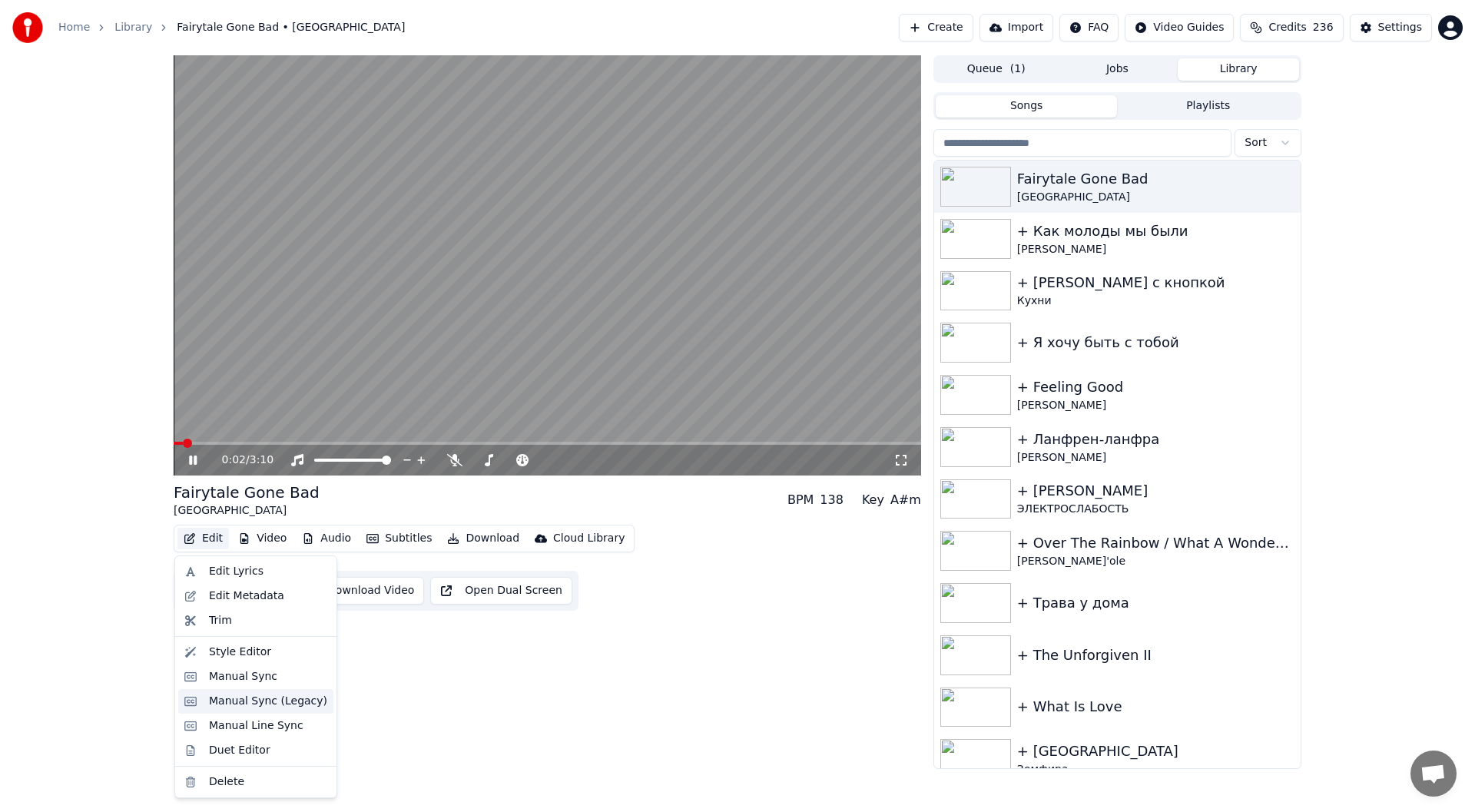
click at [260, 696] on div "Manual Sync (Legacy)" at bounding box center [268, 702] width 118 height 15
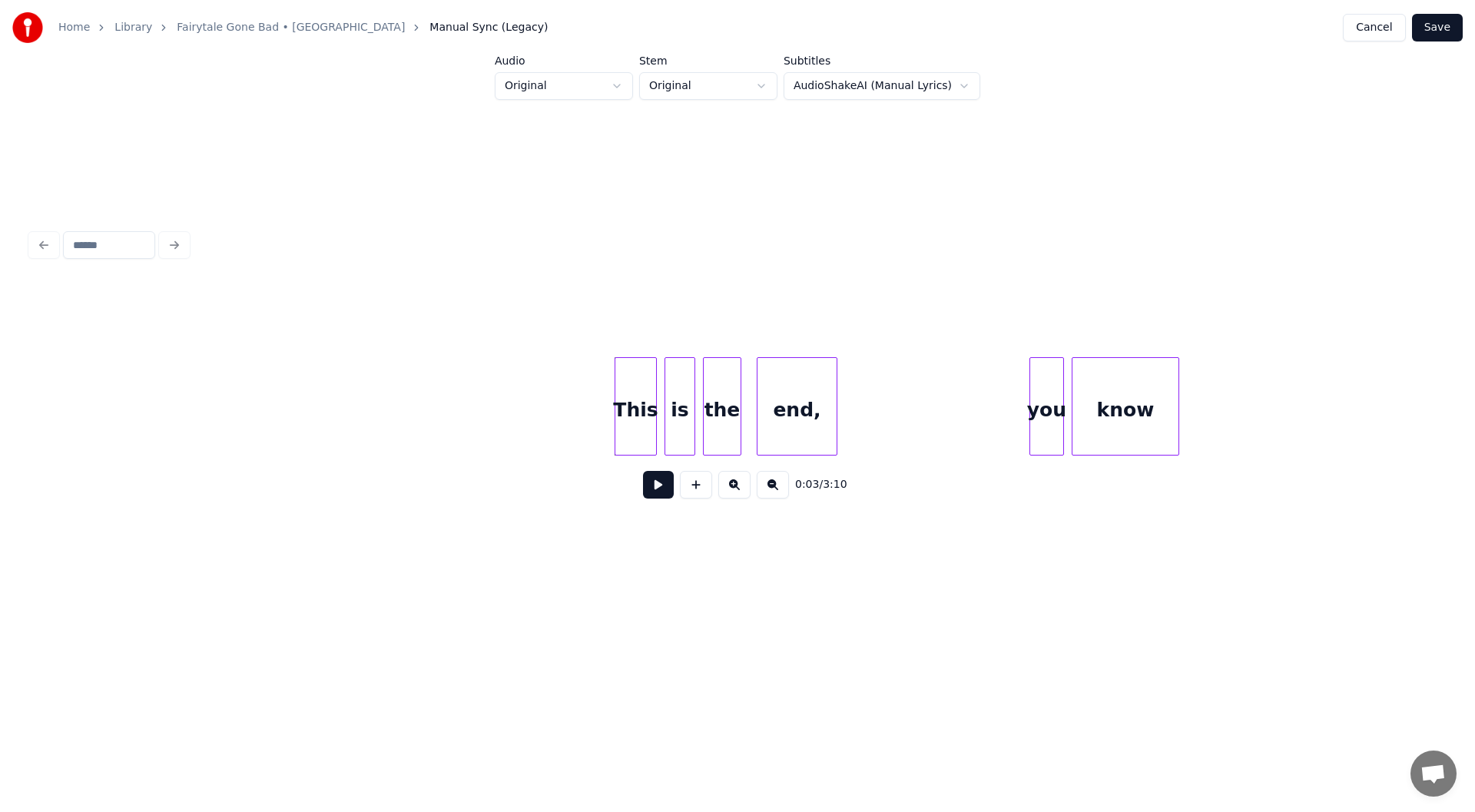
click at [643, 495] on button at bounding box center [658, 484] width 31 height 27
click at [657, 491] on button at bounding box center [658, 484] width 31 height 27
click at [561, 86] on html "Home Library Fairytale Gone Bad • Sunrise Avenue Manual Sync (Legacy) Cancel Sa…" at bounding box center [737, 317] width 1475 height 636
click at [694, 84] on html "Home Library Fairytale Gone Bad • Sunrise Avenue Manual Sync (Legacy) Cancel Sa…" at bounding box center [737, 317] width 1475 height 636
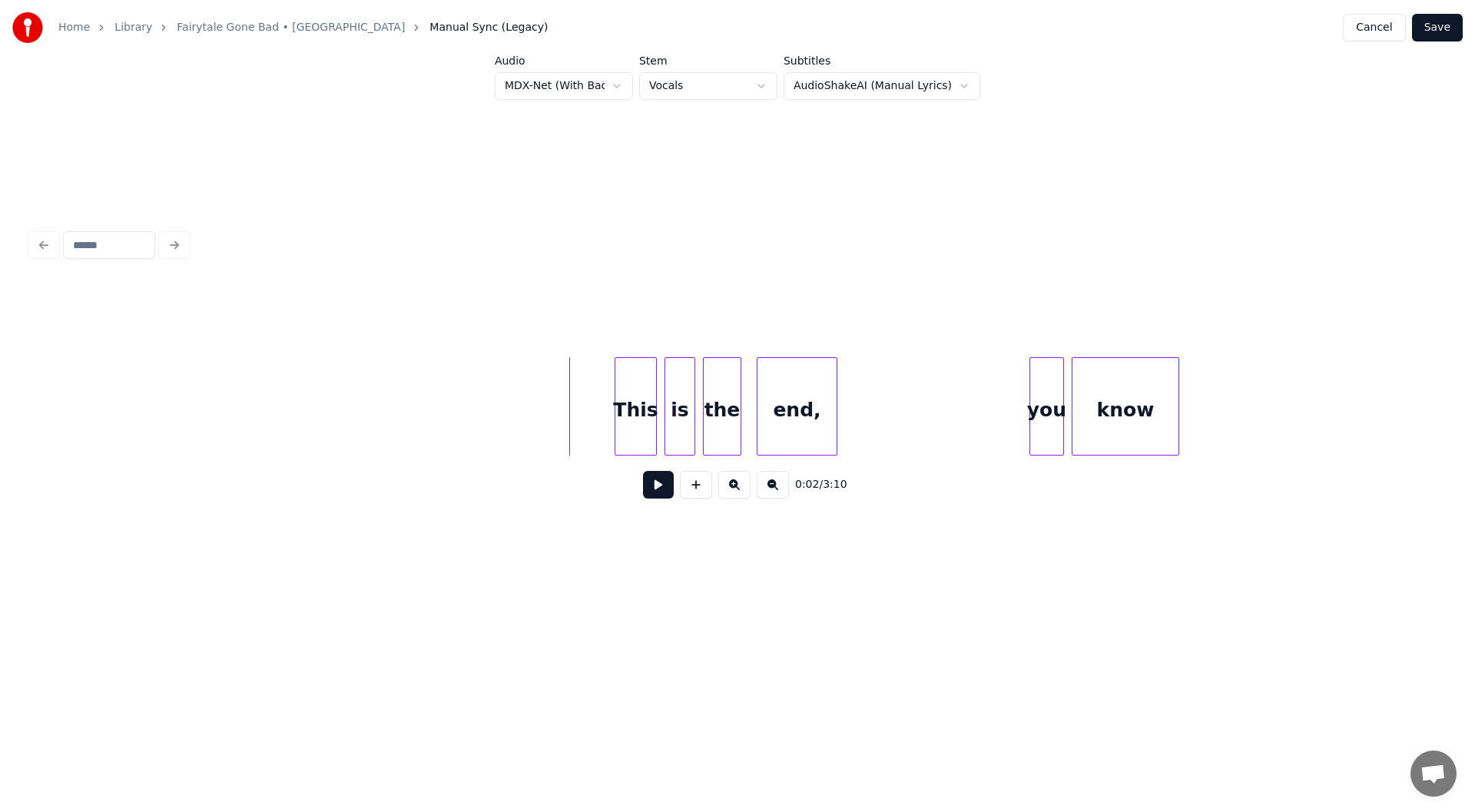
click at [651, 494] on button at bounding box center [658, 484] width 31 height 27
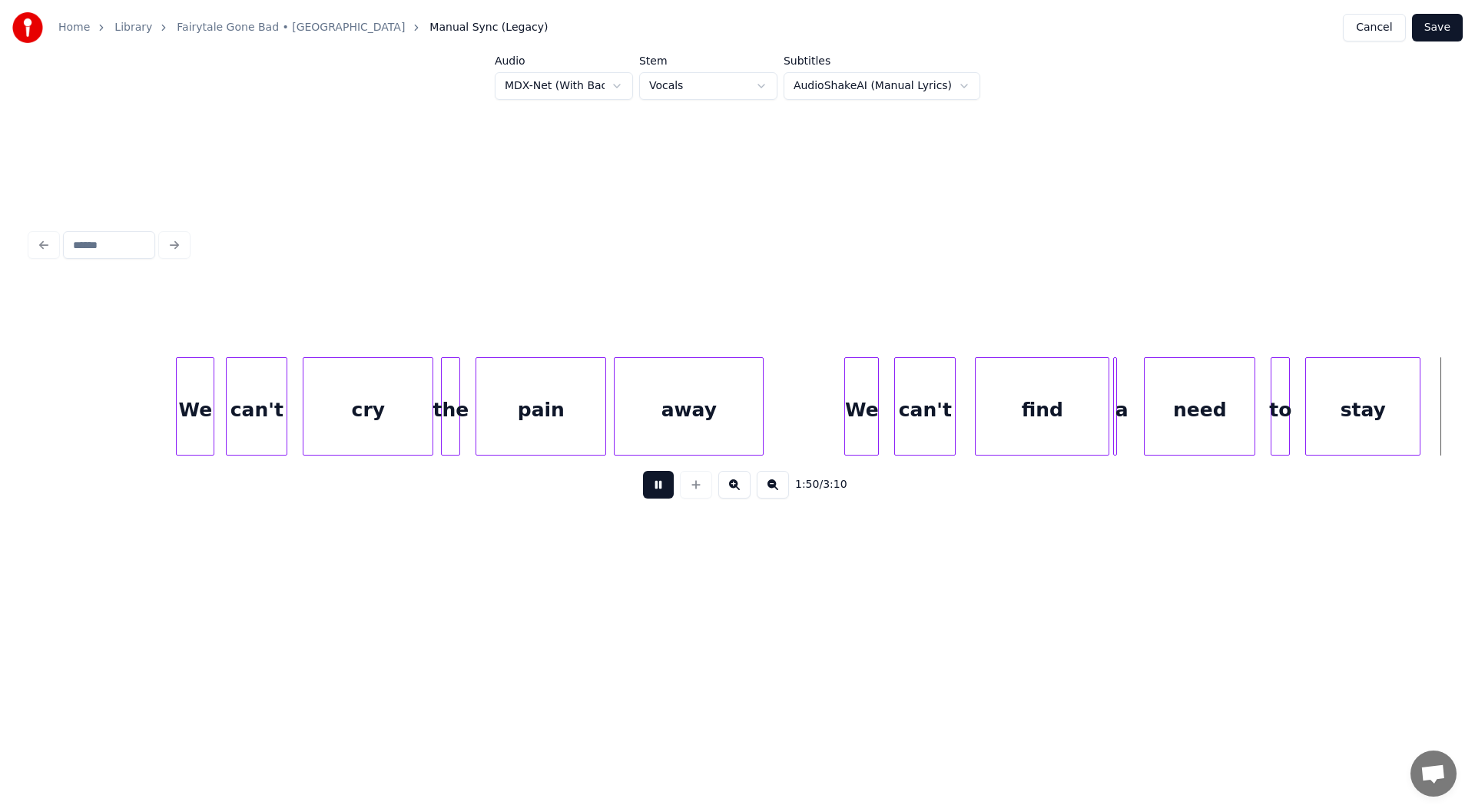
scroll to position [0, 21224]
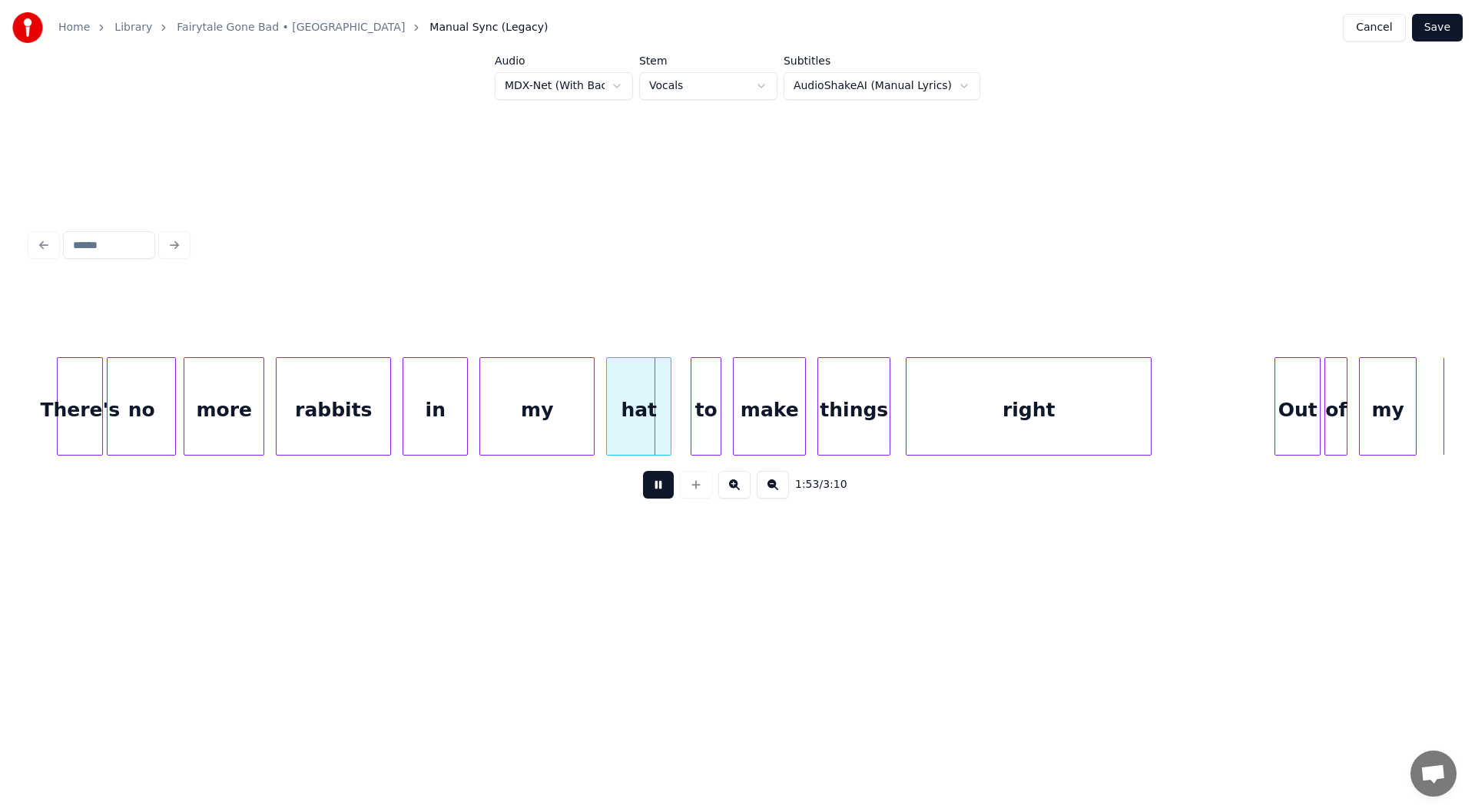
click at [1074, 396] on div "right" at bounding box center [1028, 410] width 244 height 104
click at [644, 490] on button at bounding box center [658, 484] width 31 height 27
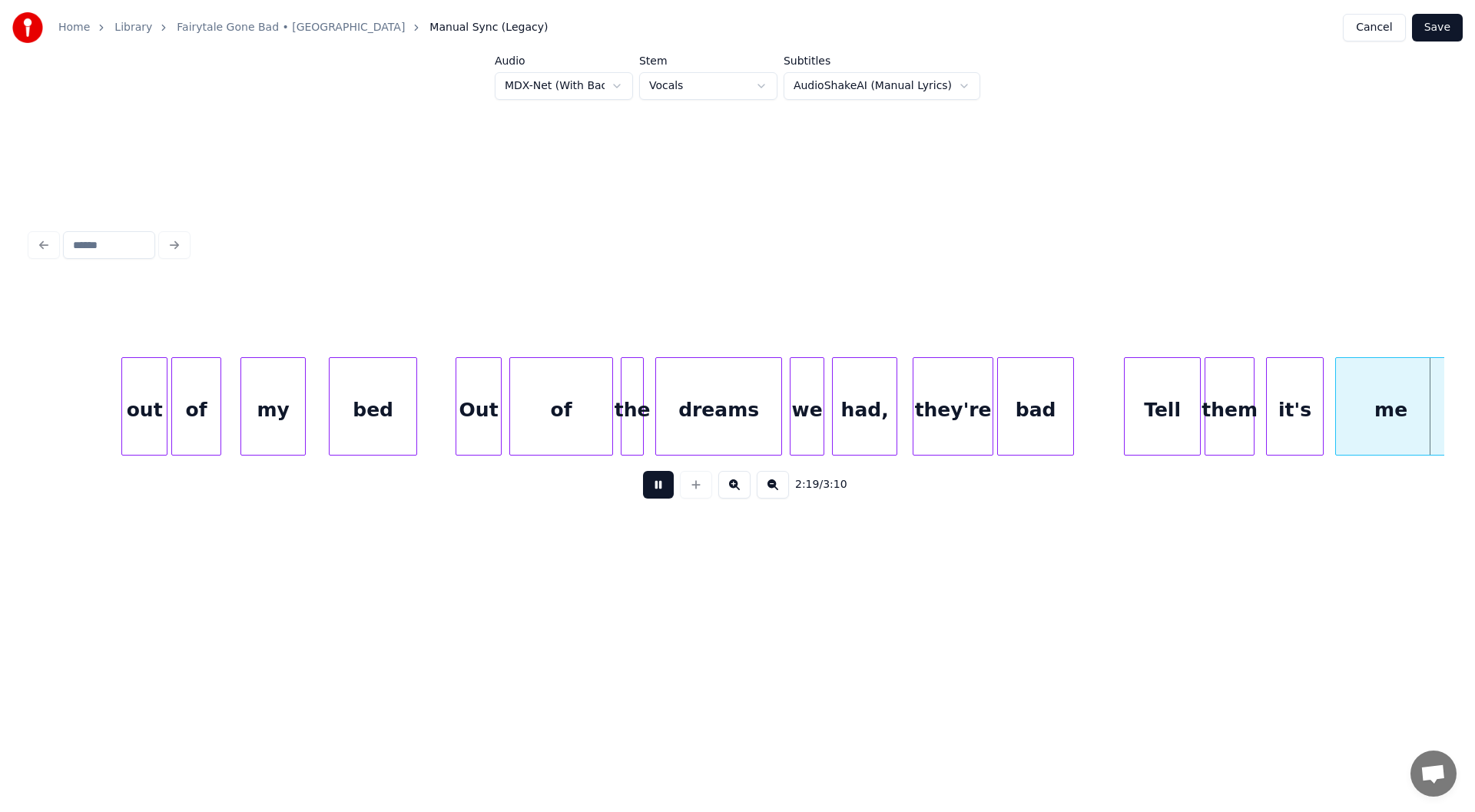
scroll to position [0, 26885]
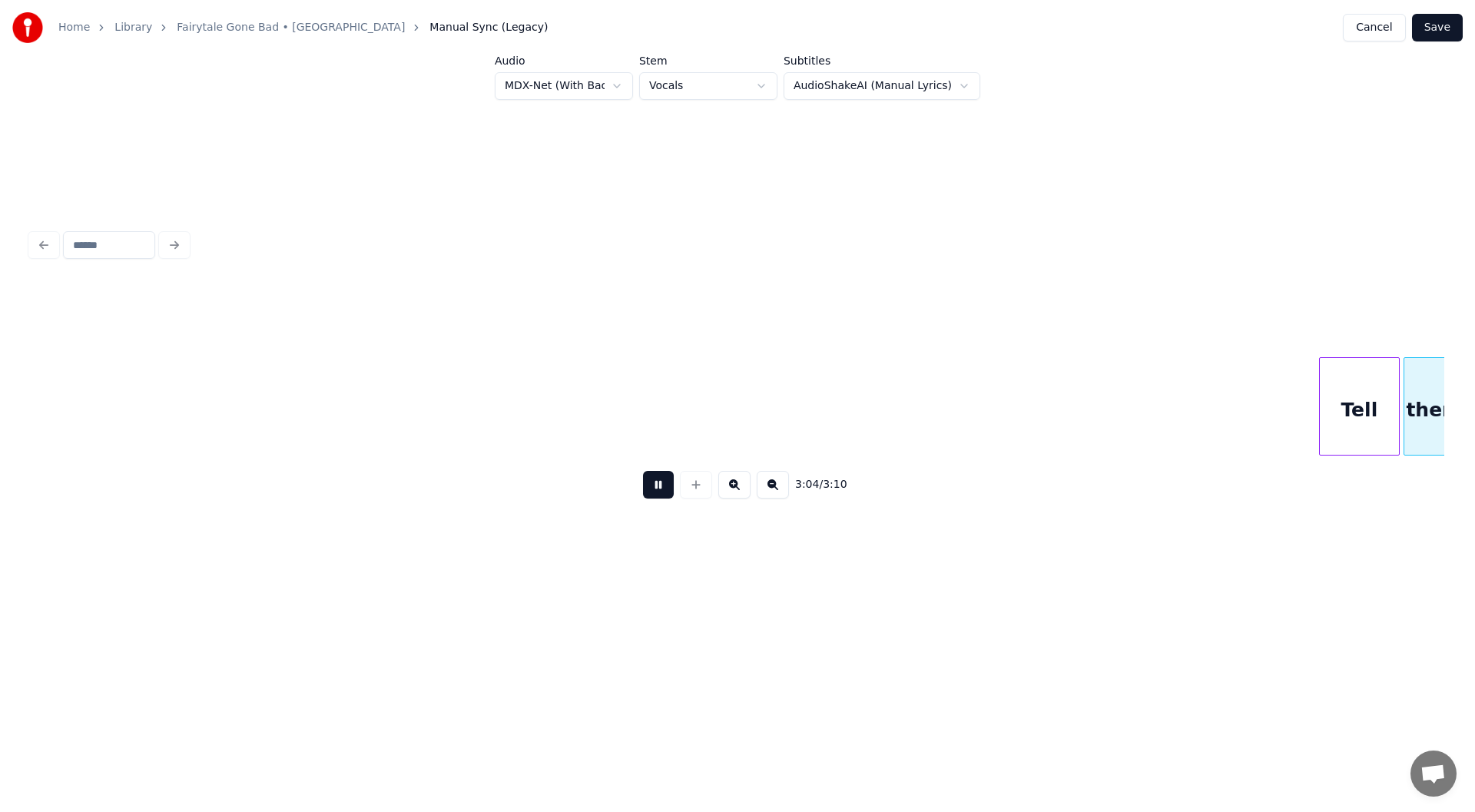
scroll to position [0, 35236]
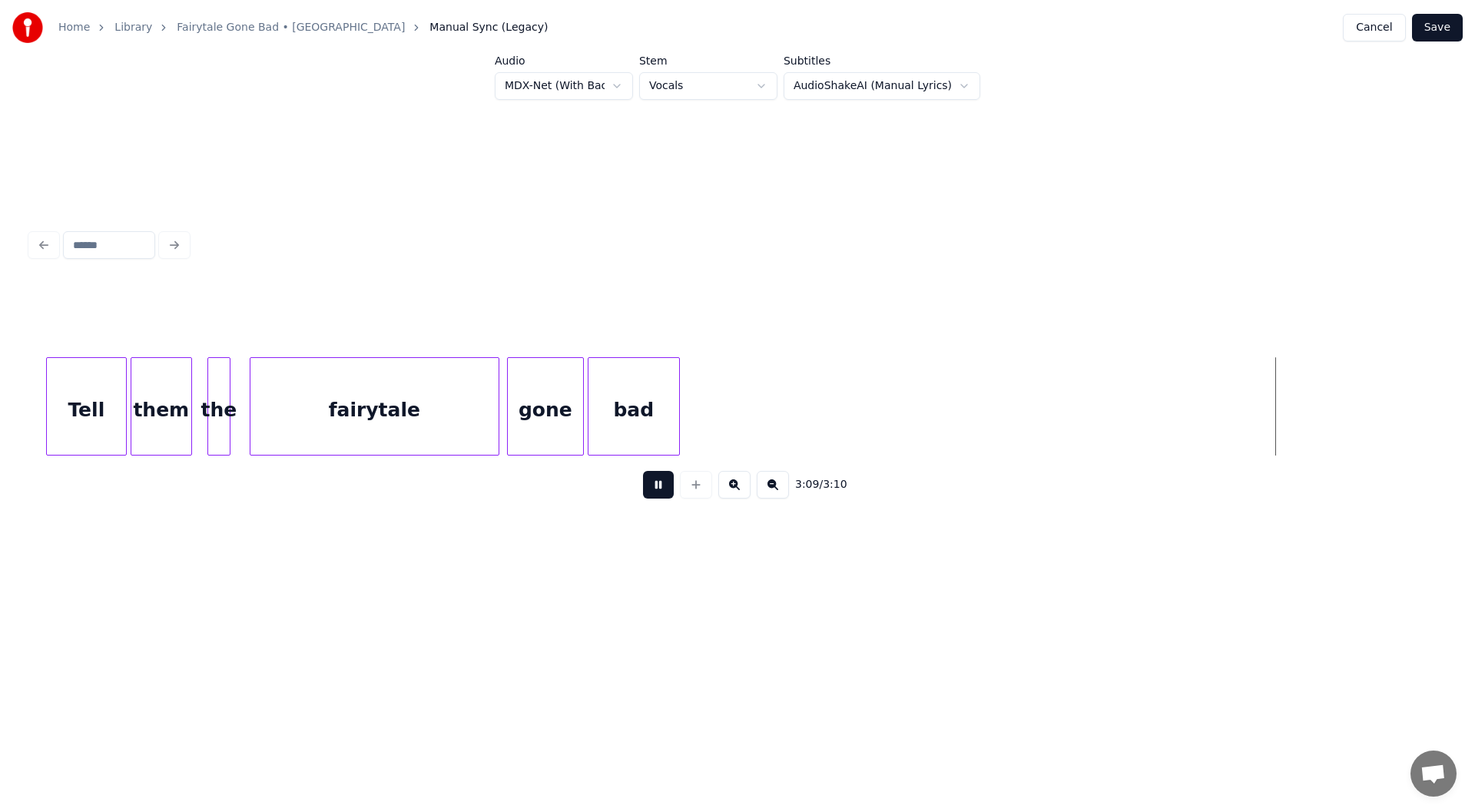
click at [1437, 29] on button "Save" at bounding box center [1437, 27] width 51 height 27
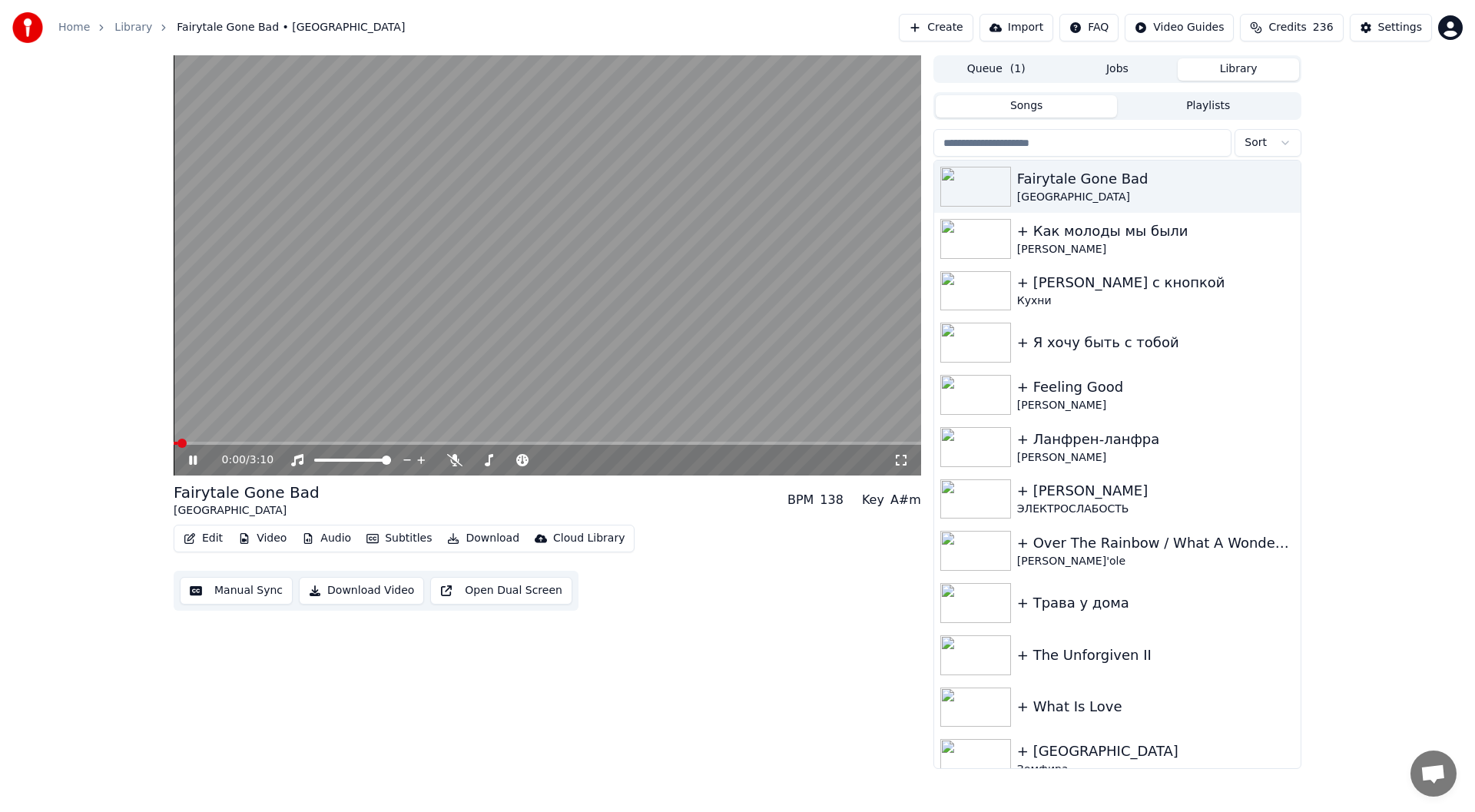
click at [188, 462] on icon at bounding box center [204, 459] width 36 height 12
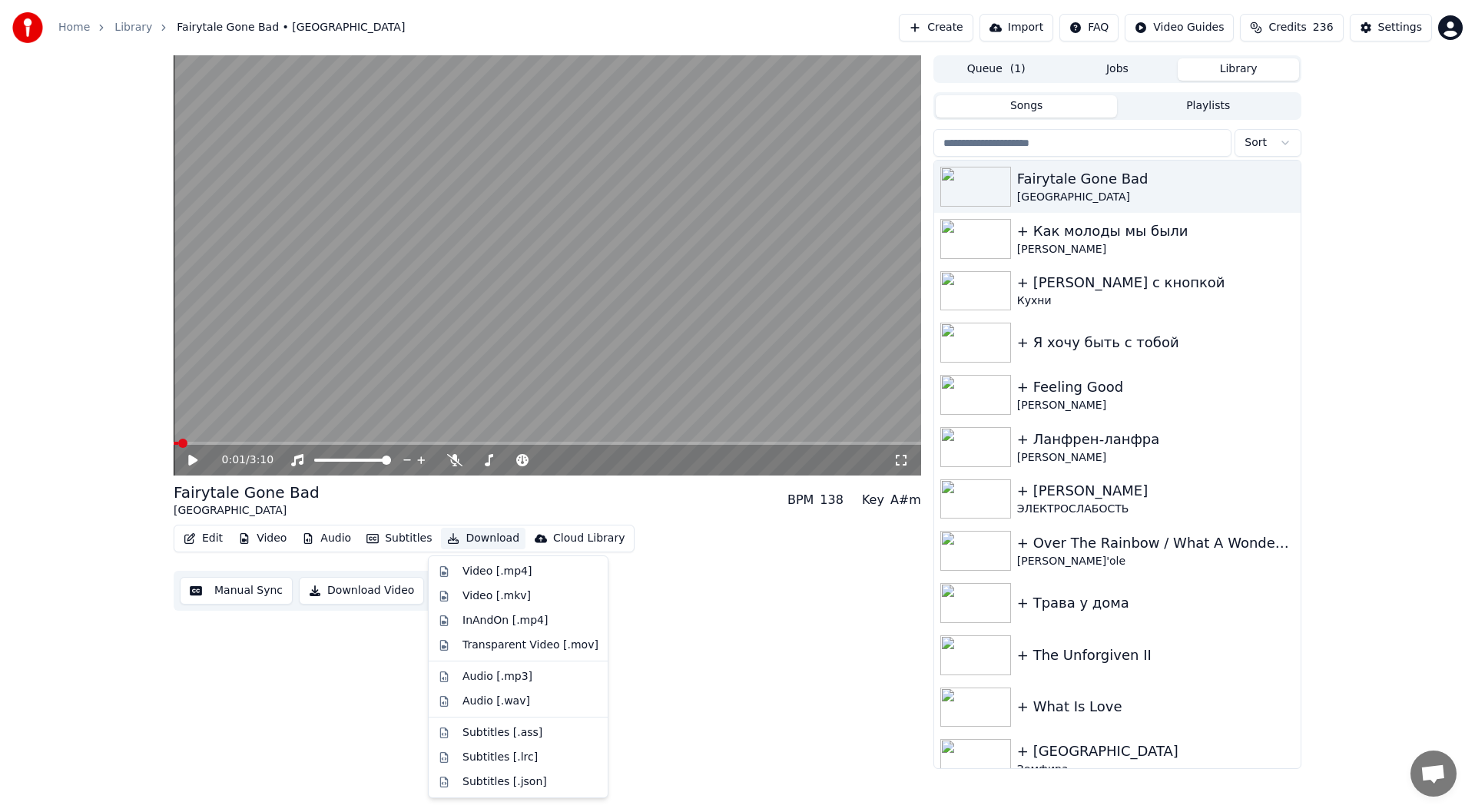
click at [482, 539] on button "Download" at bounding box center [483, 538] width 85 height 21
click at [496, 567] on div "Video [.mp4]" at bounding box center [497, 572] width 69 height 15
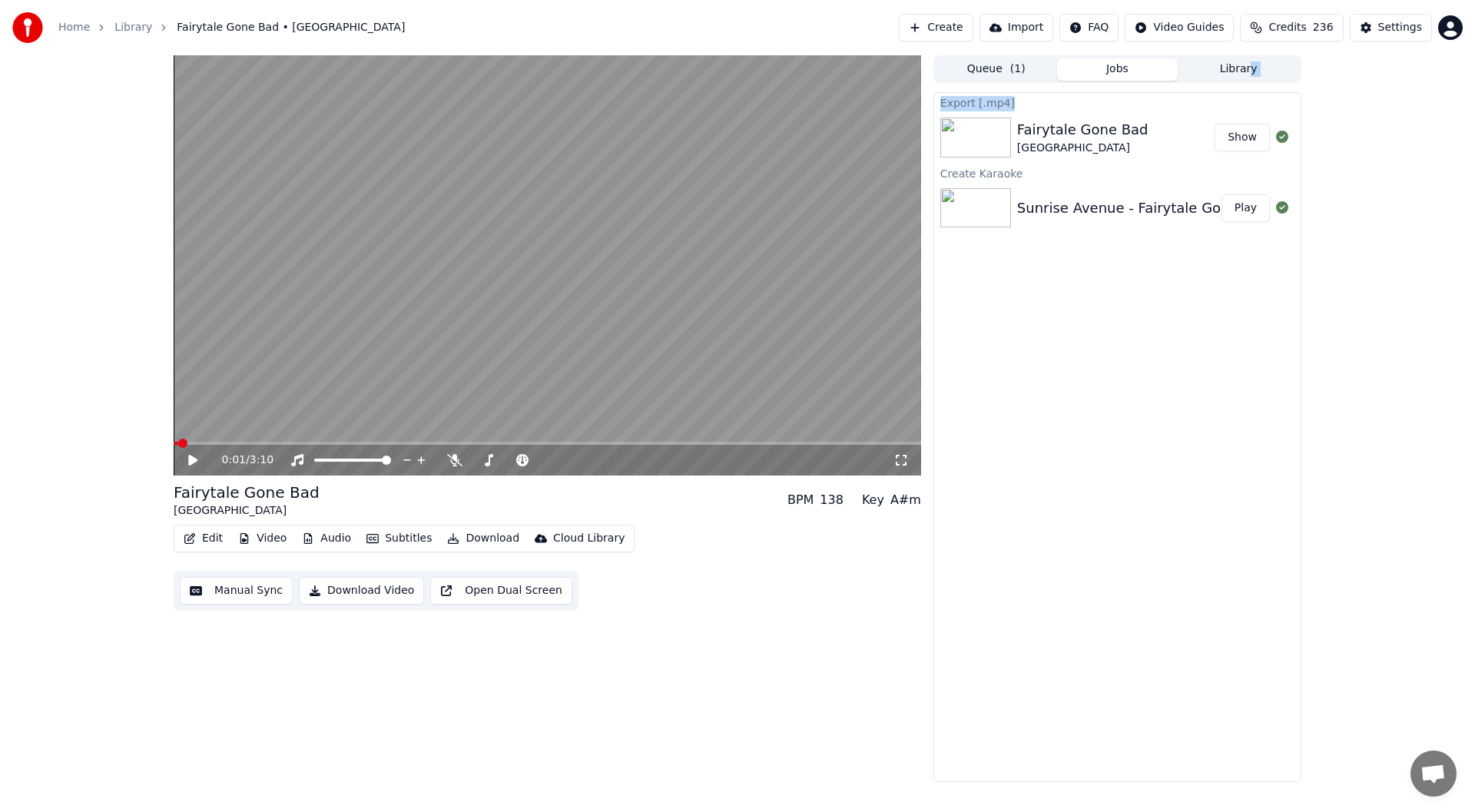
click at [1251, 83] on div "Queue ( 1 ) Jobs Library Export [.mp4] Fairytale Gone Bad Sunrise Avenue Show C…" at bounding box center [1118, 418] width 368 height 726
click at [1251, 74] on button "Library" at bounding box center [1239, 69] width 122 height 22
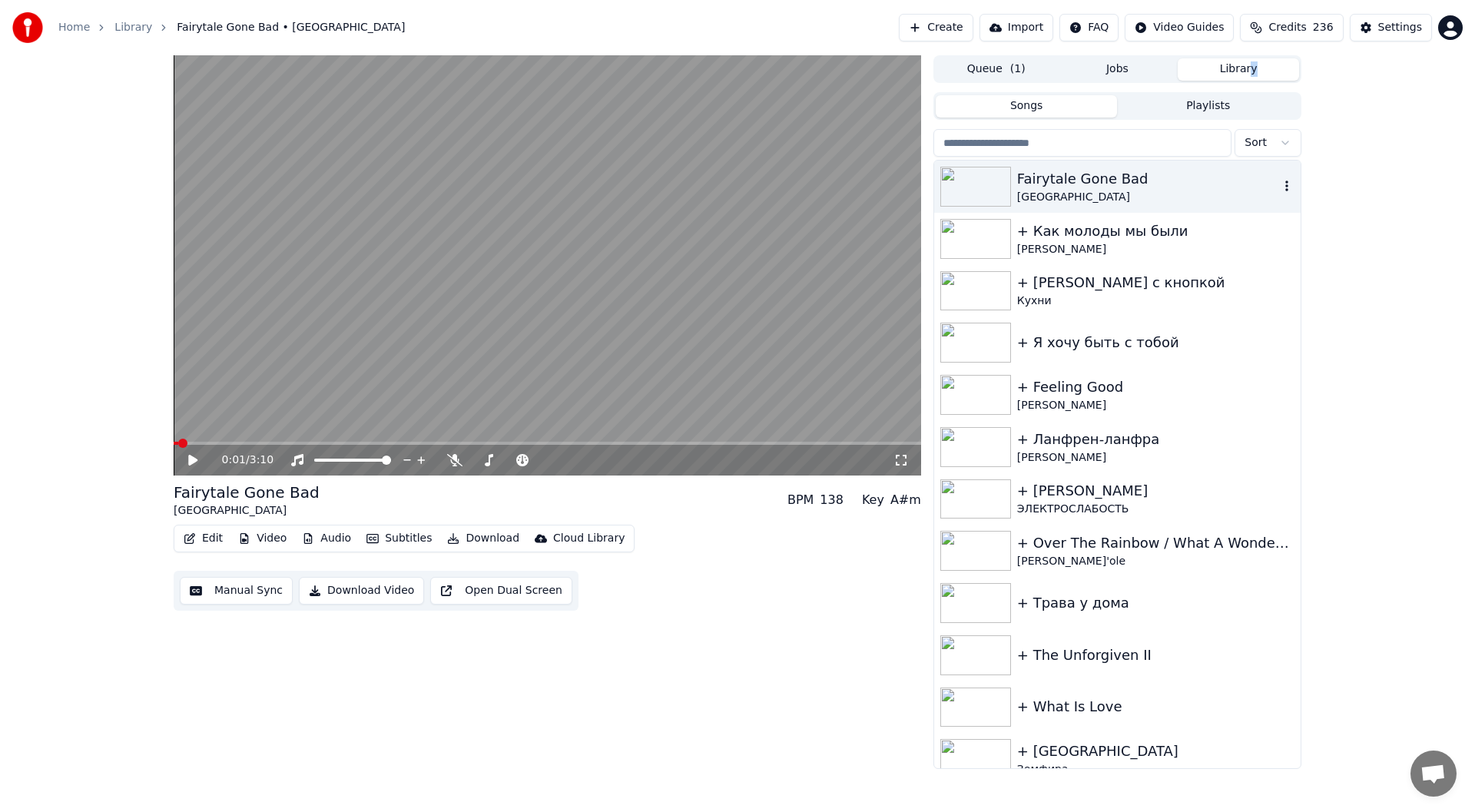
click at [1280, 181] on icon "button" at bounding box center [1288, 186] width 15 height 12
click at [1164, 188] on div "Fairytale Gone Bad" at bounding box center [1148, 179] width 262 height 21
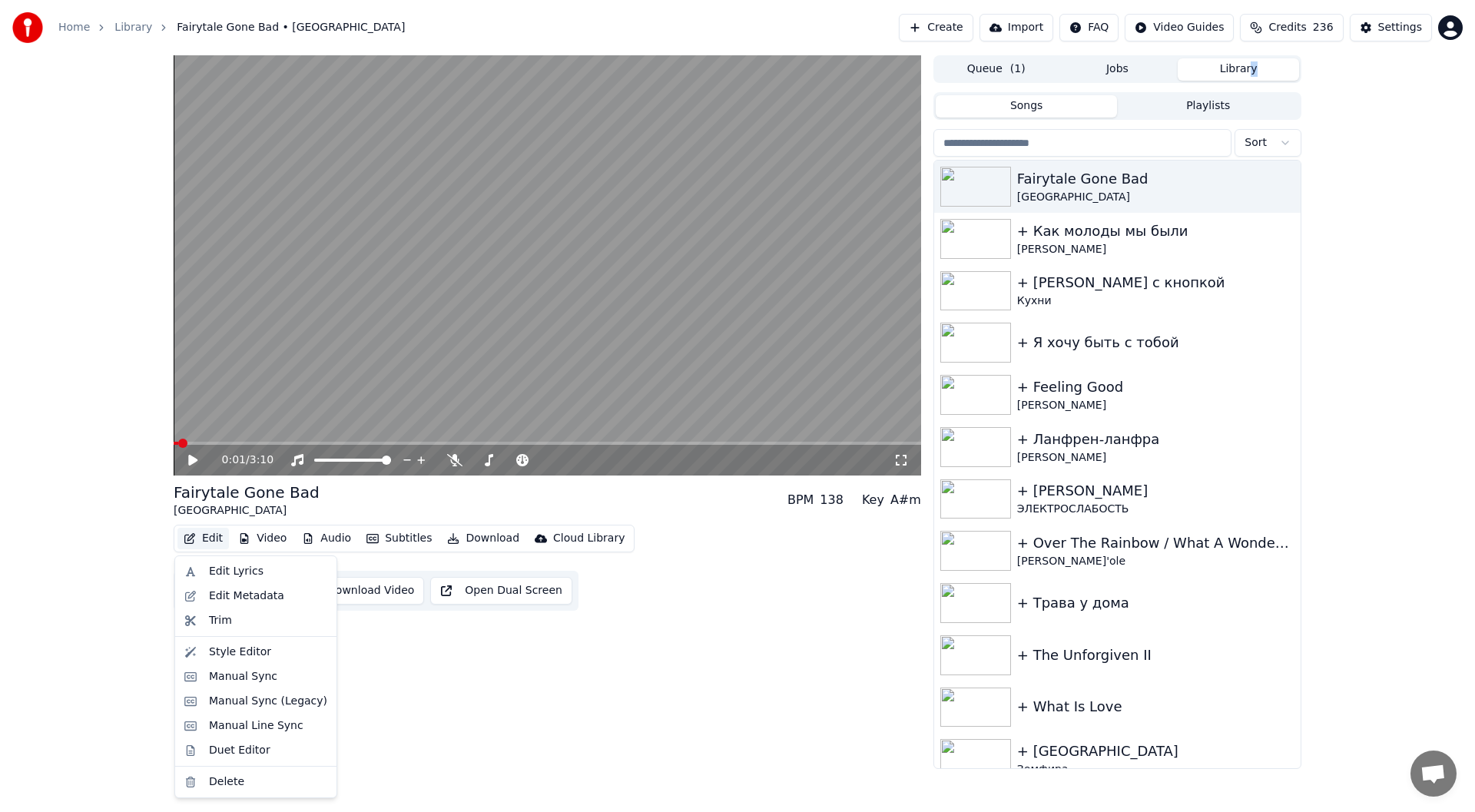
click at [205, 532] on button "Edit" at bounding box center [203, 538] width 51 height 21
click at [236, 596] on div "Edit Metadata" at bounding box center [247, 596] width 75 height 15
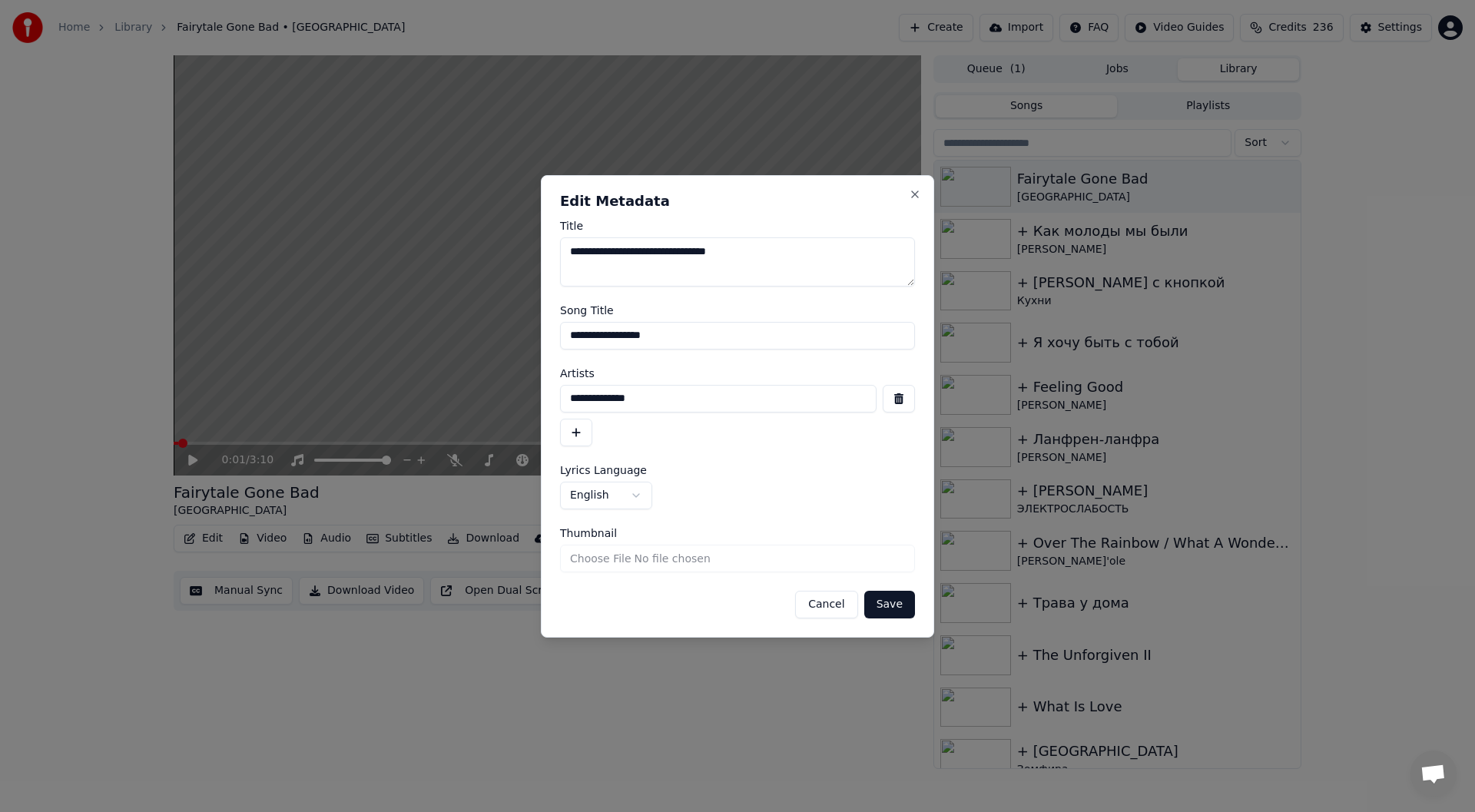
click at [597, 332] on input "**********" at bounding box center [737, 335] width 355 height 27
type input "**********"
click at [893, 602] on button "Save" at bounding box center [889, 604] width 51 height 27
